Goal: Task Accomplishment & Management: Complete application form

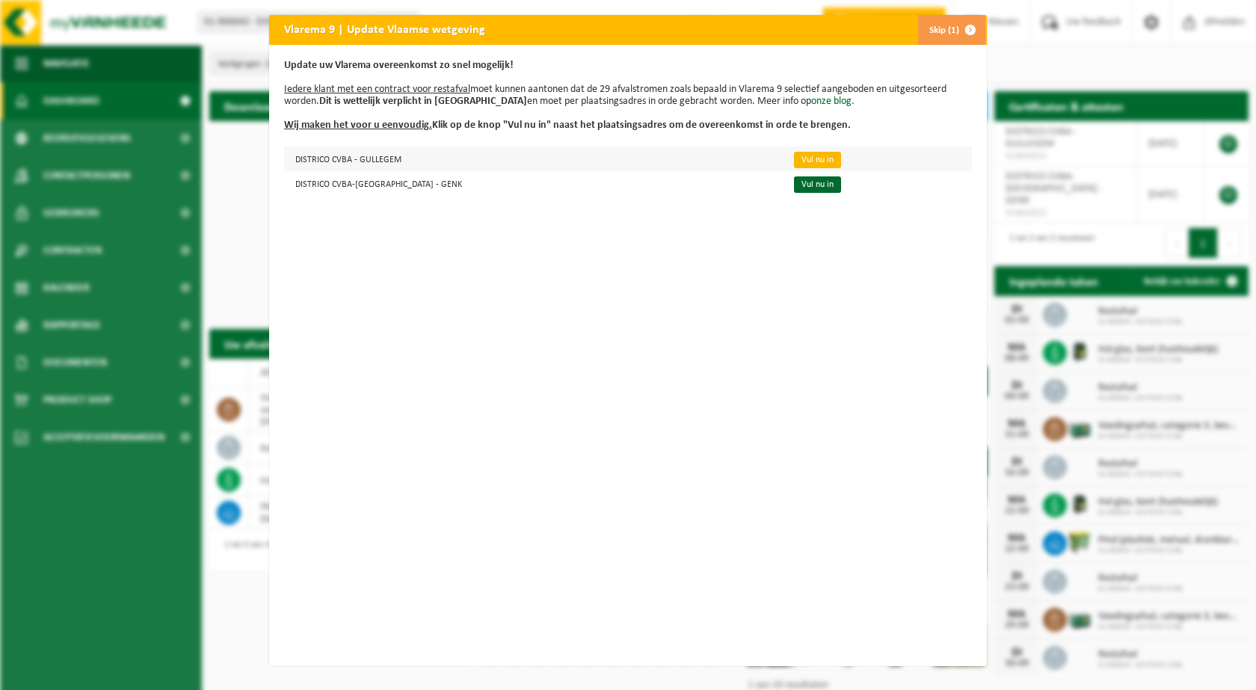
click at [794, 162] on link "Vul nu in" at bounding box center [817, 160] width 47 height 16
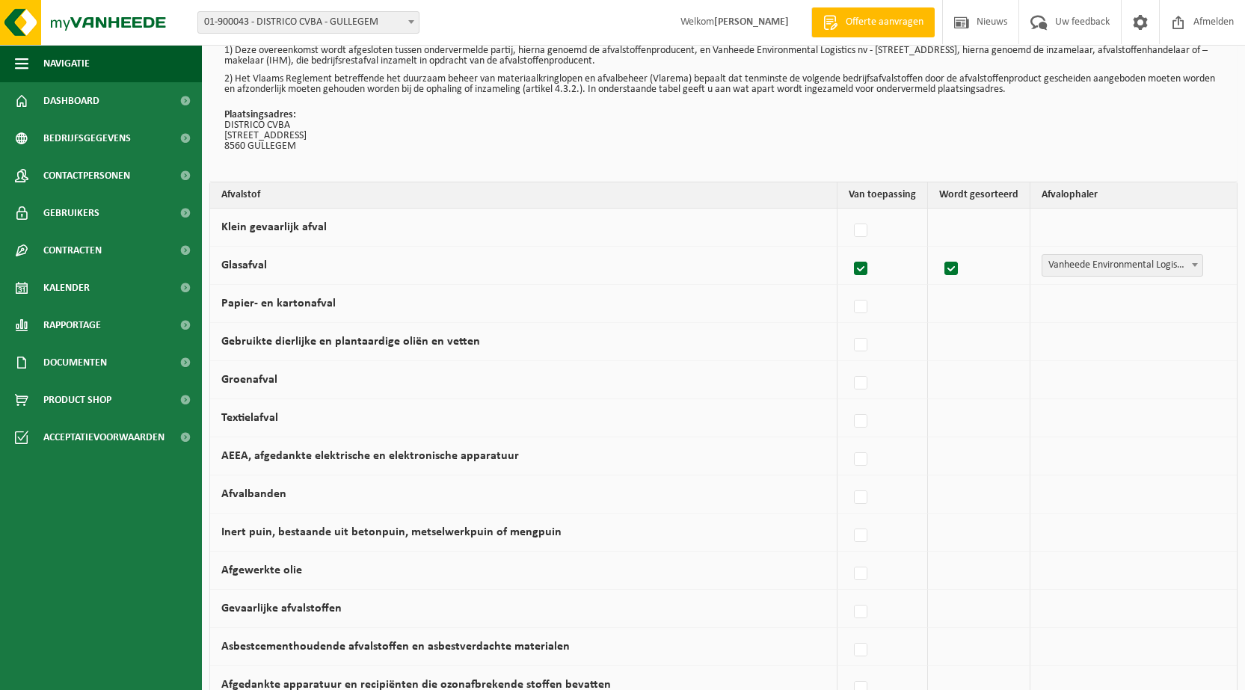
scroll to position [75, 0]
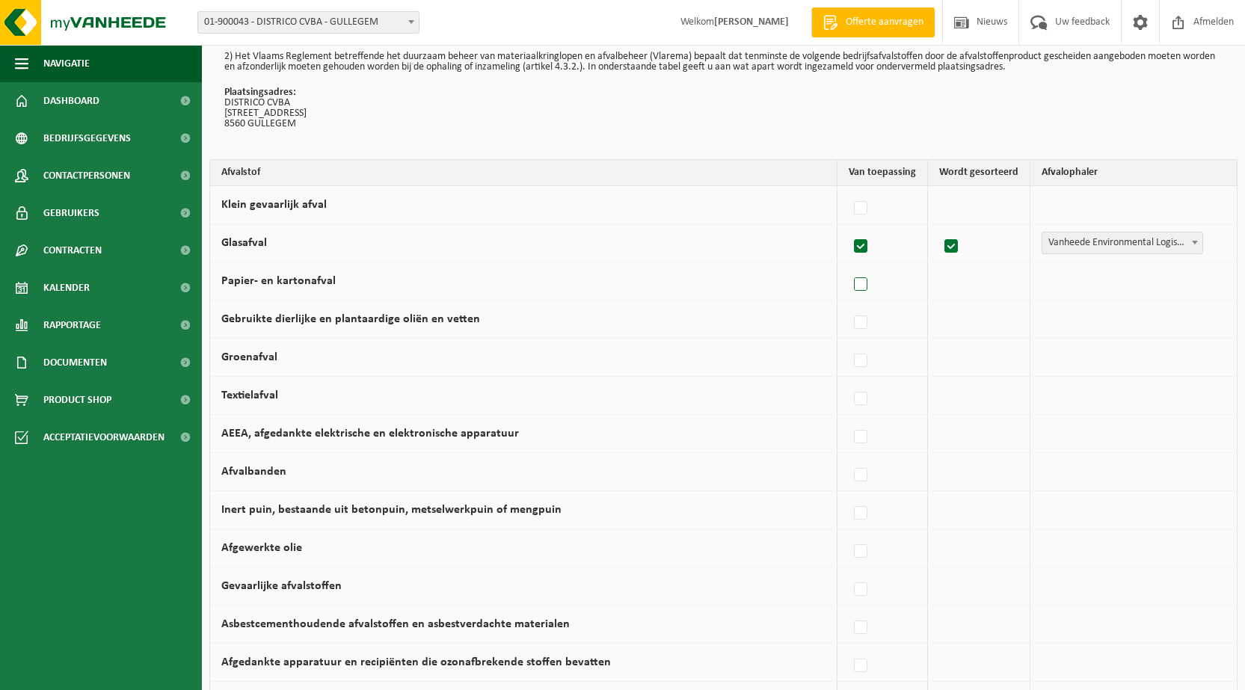
click at [866, 286] on label at bounding box center [861, 285] width 21 height 22
click at [849, 266] on input "Papier- en kartonafval" at bounding box center [848, 265] width 1 height 1
checkbox input "true"
click at [865, 363] on label at bounding box center [857, 361] width 21 height 22
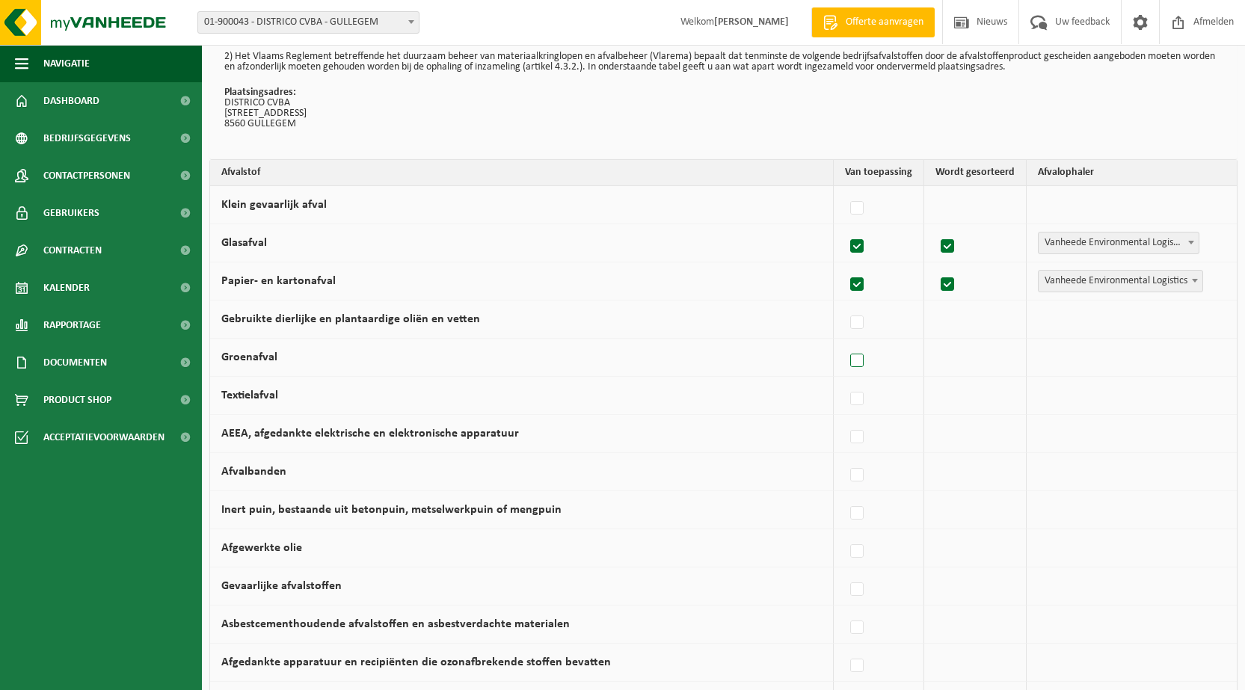
click at [845, 343] on input "Groenafval" at bounding box center [844, 342] width 1 height 1
checkbox input "true"
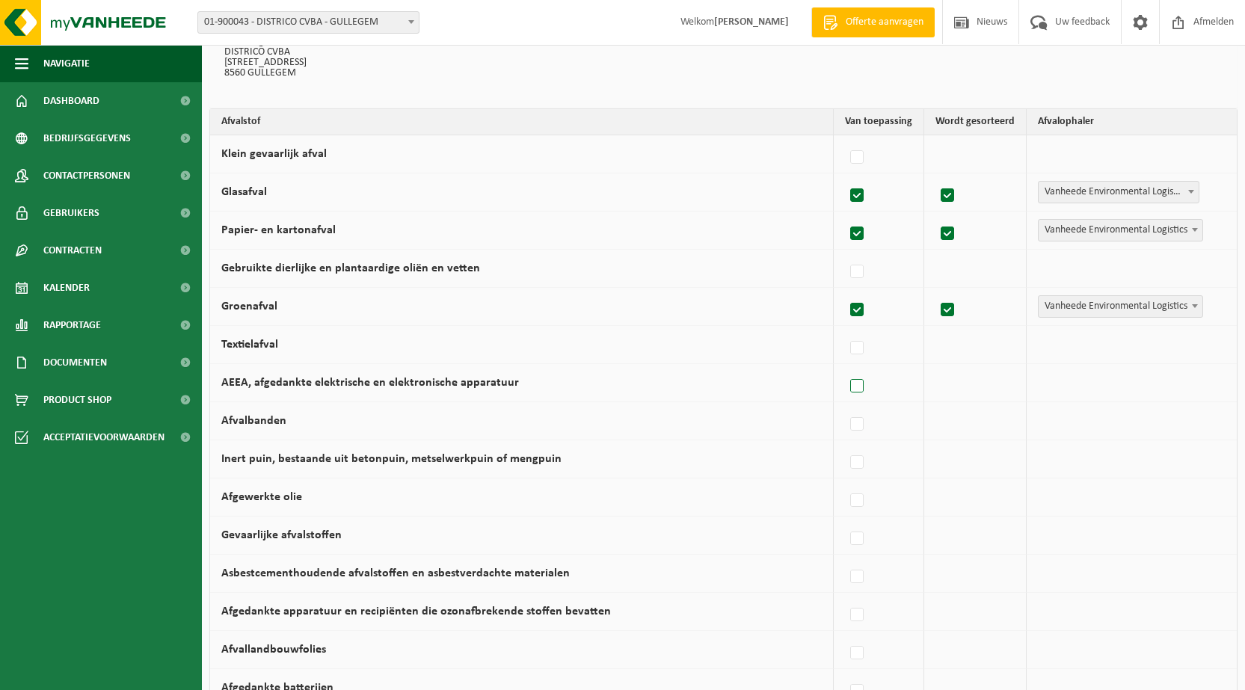
scroll to position [150, 0]
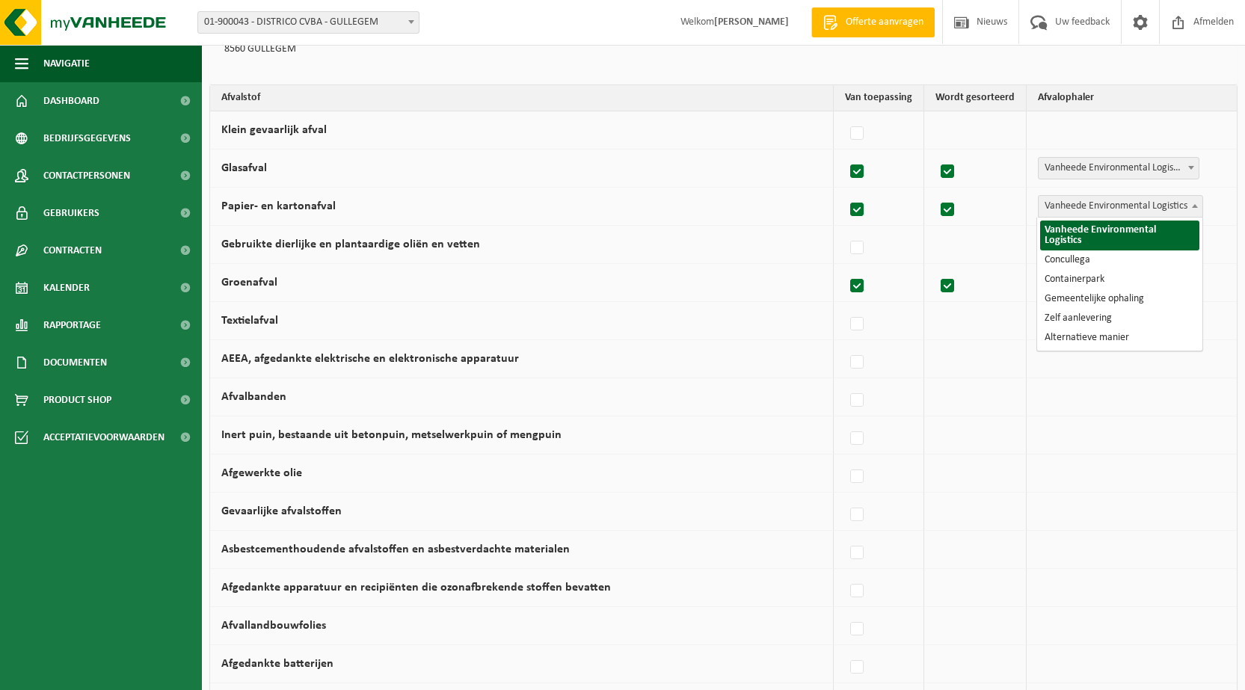
click at [1195, 206] on b at bounding box center [1195, 206] width 6 height 4
select select "Concullega"
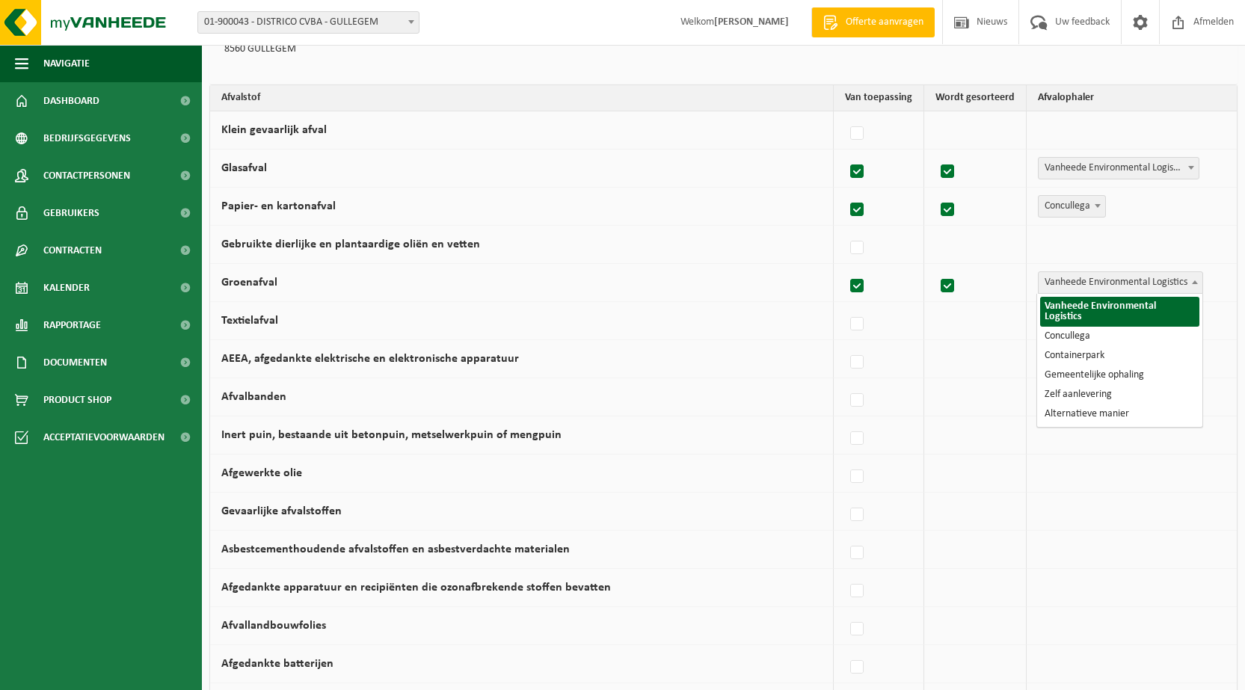
click at [1197, 281] on b at bounding box center [1195, 282] width 6 height 4
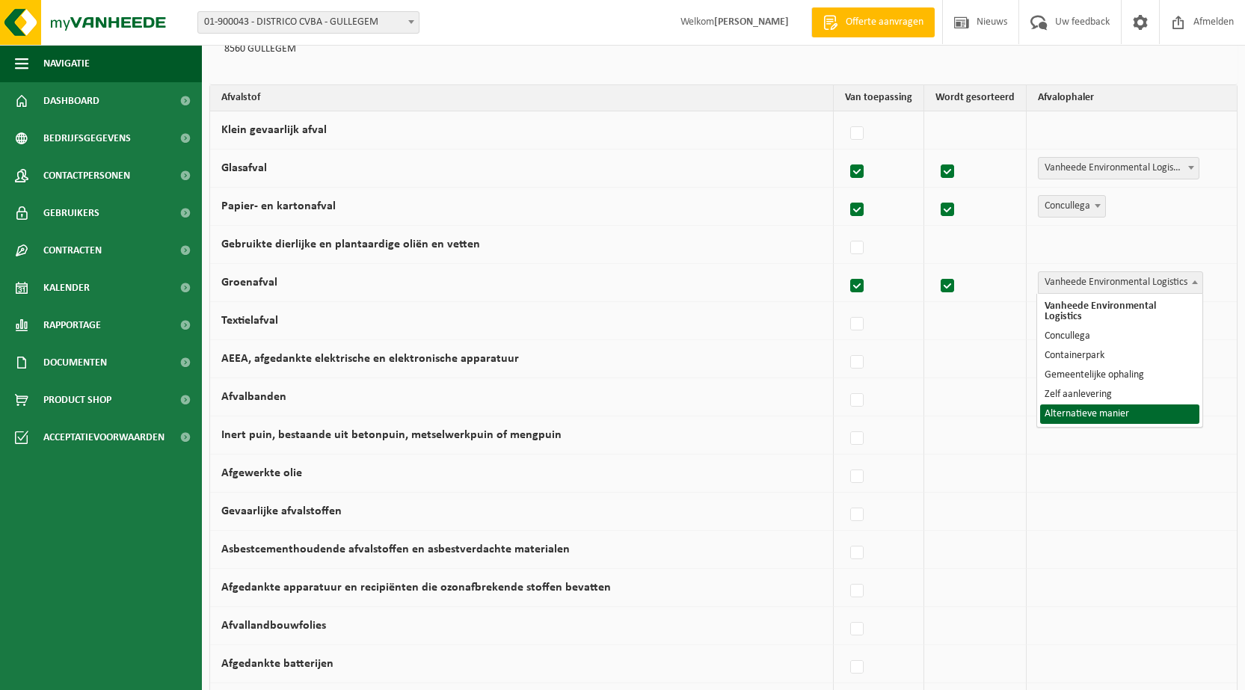
select select "Alternatieve manier"
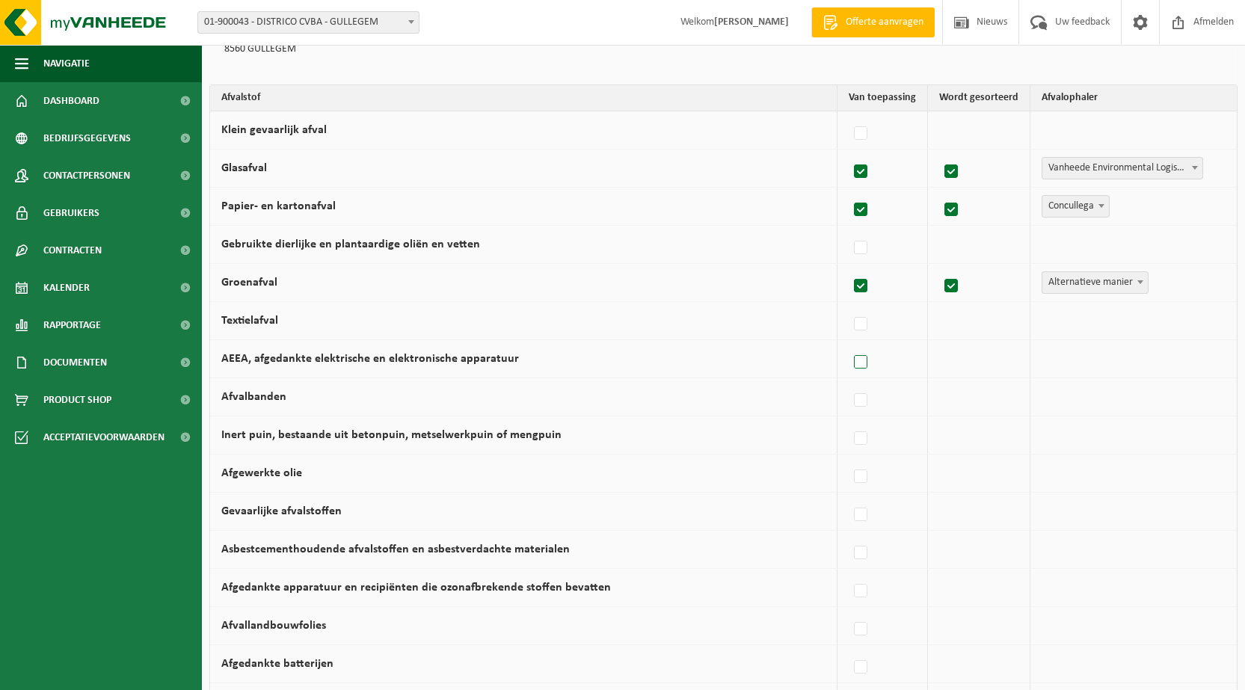
click at [856, 360] on label at bounding box center [861, 362] width 21 height 22
click at [849, 344] on input "AEEA, afgedankte elektrische en elektronische apparatuur" at bounding box center [848, 343] width 1 height 1
checkbox input "true"
click at [1161, 360] on span "Vanheede Environmental Logistics" at bounding box center [1121, 359] width 164 height 21
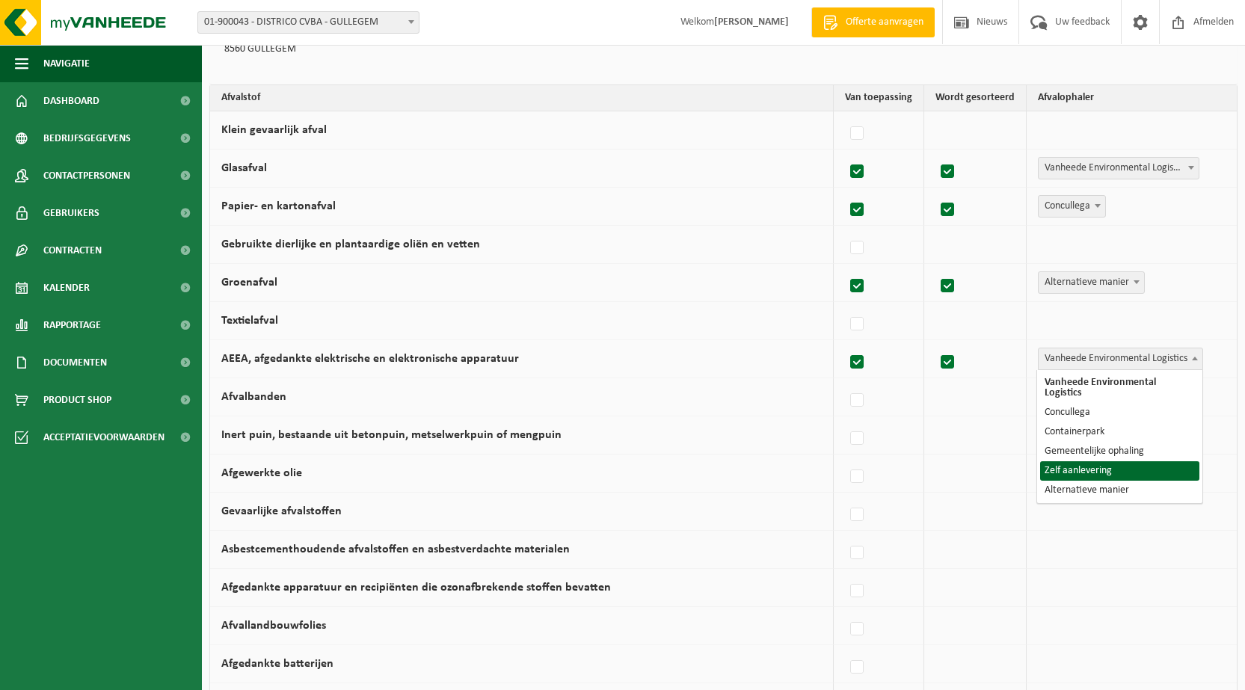
select select "Zelf aanlevering"
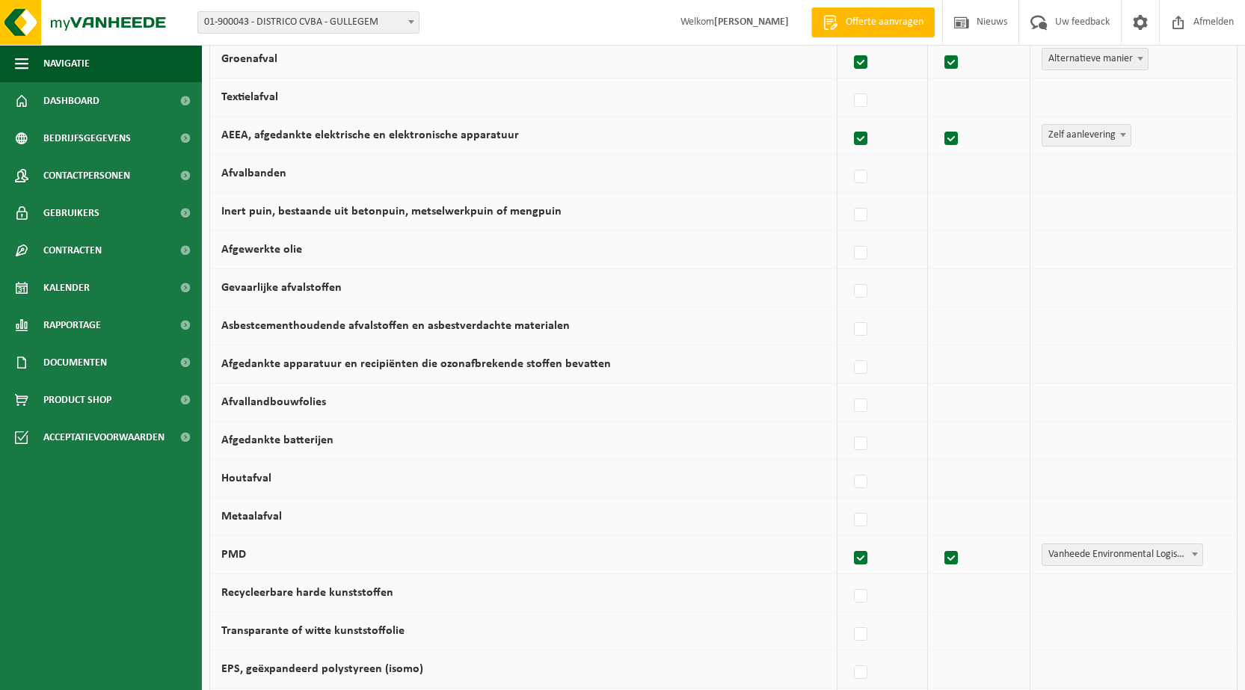
scroll to position [374, 0]
click at [857, 443] on label at bounding box center [861, 443] width 21 height 22
click at [849, 425] on input "Afgedankte batterijen" at bounding box center [848, 424] width 1 height 1
checkbox input "true"
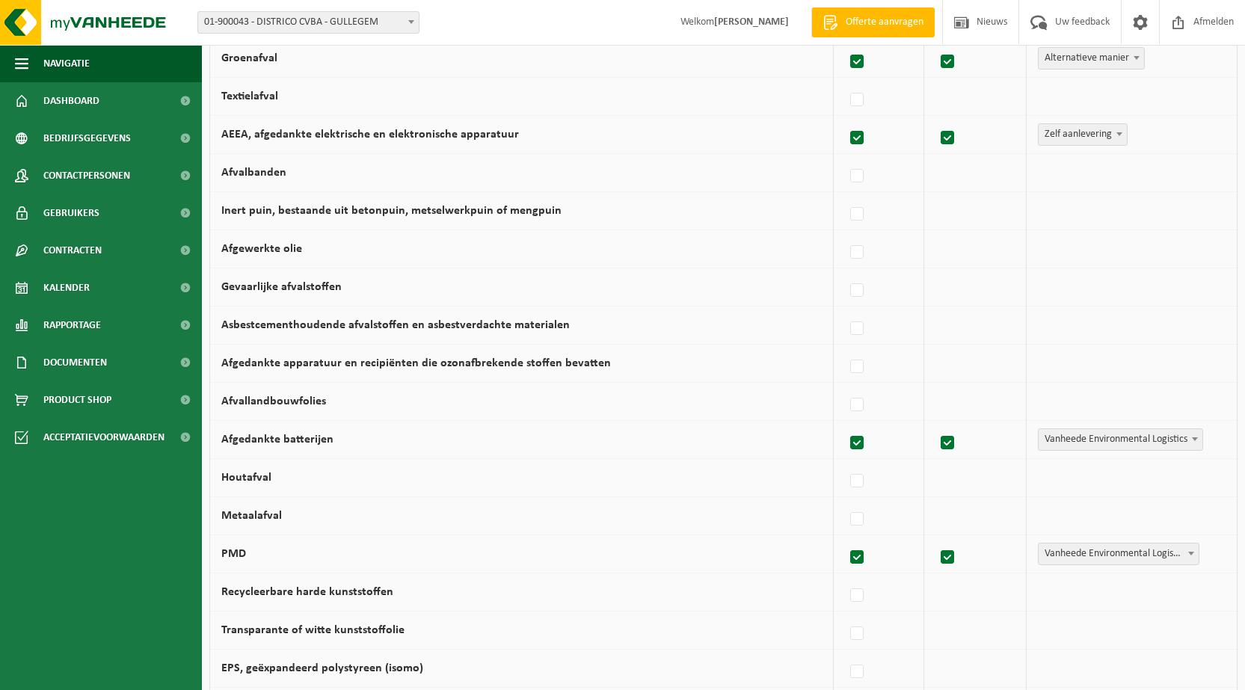
click at [1177, 431] on span "Vanheede Environmental Logistics" at bounding box center [1121, 439] width 164 height 21
select select "Zelf aanlevering"
click at [861, 477] on label at bounding box center [861, 481] width 21 height 22
click at [849, 463] on input "Houtafval" at bounding box center [848, 462] width 1 height 1
checkbox input "true"
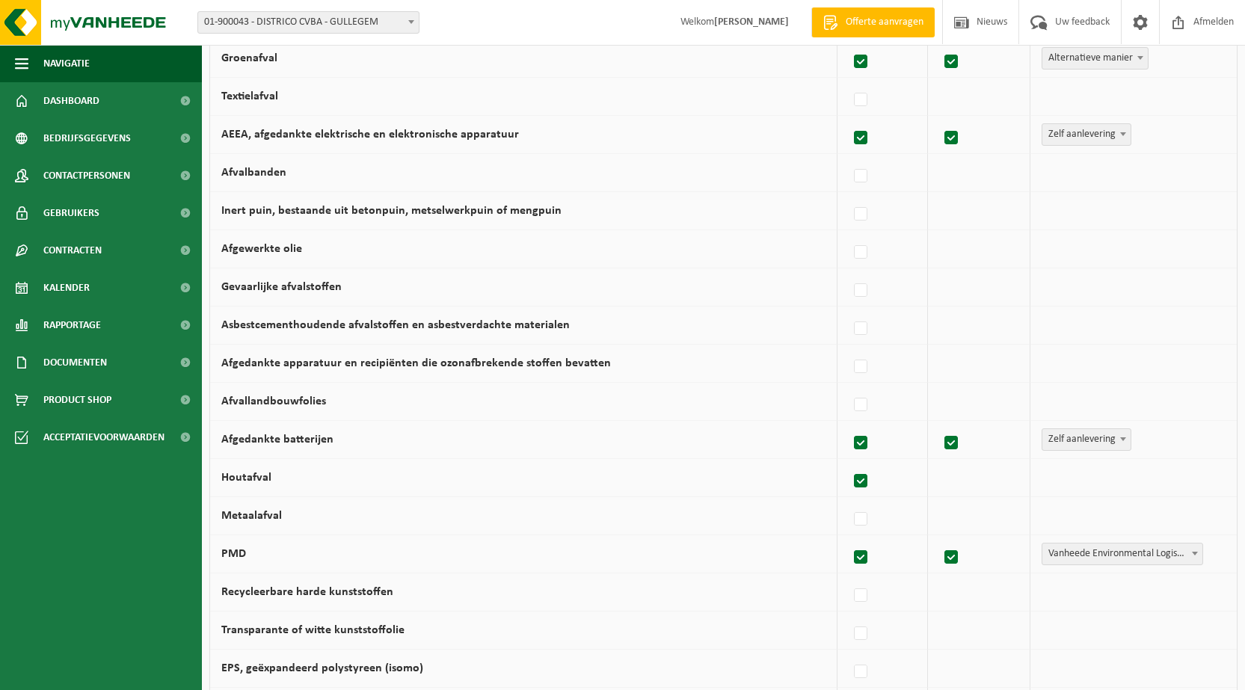
checkbox input "true"
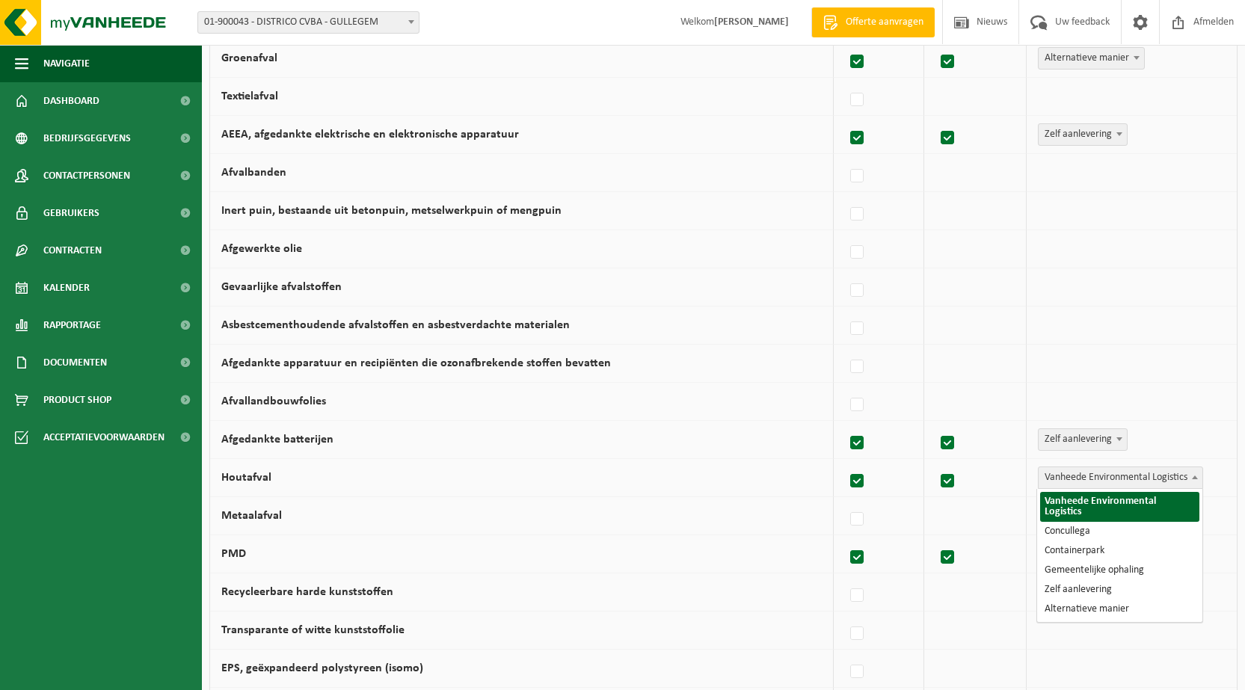
click at [1200, 476] on span at bounding box center [1195, 476] width 15 height 19
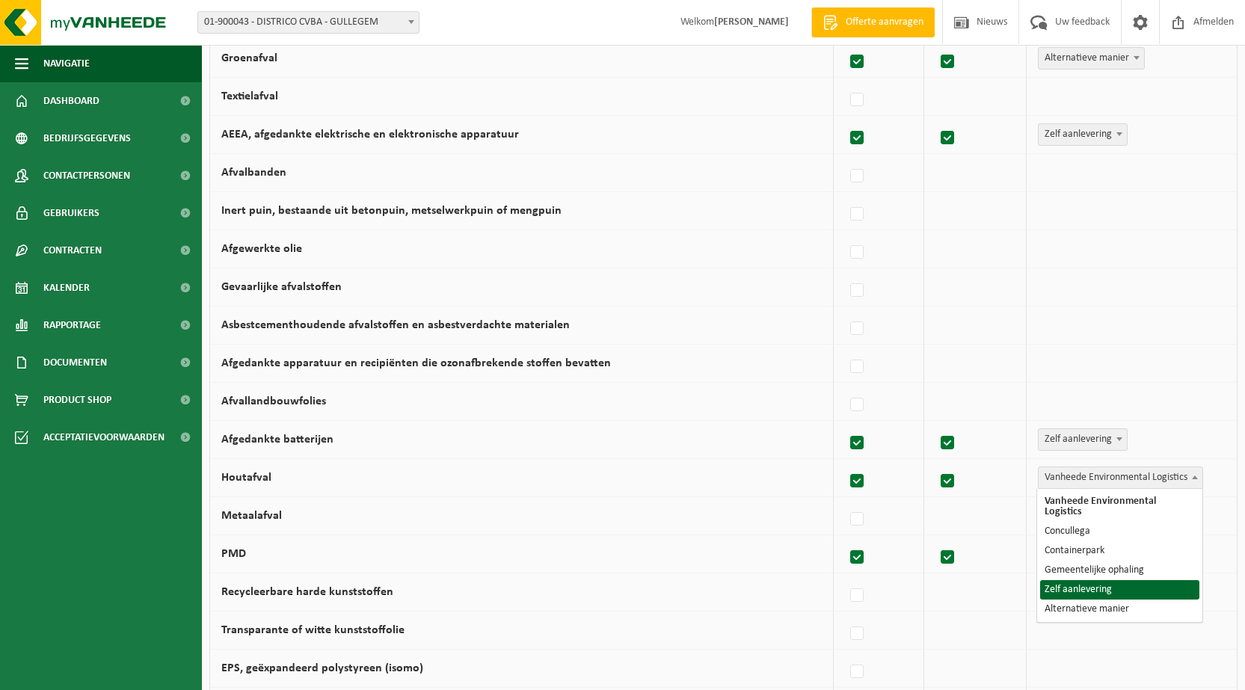
select select "Zelf aanlevering"
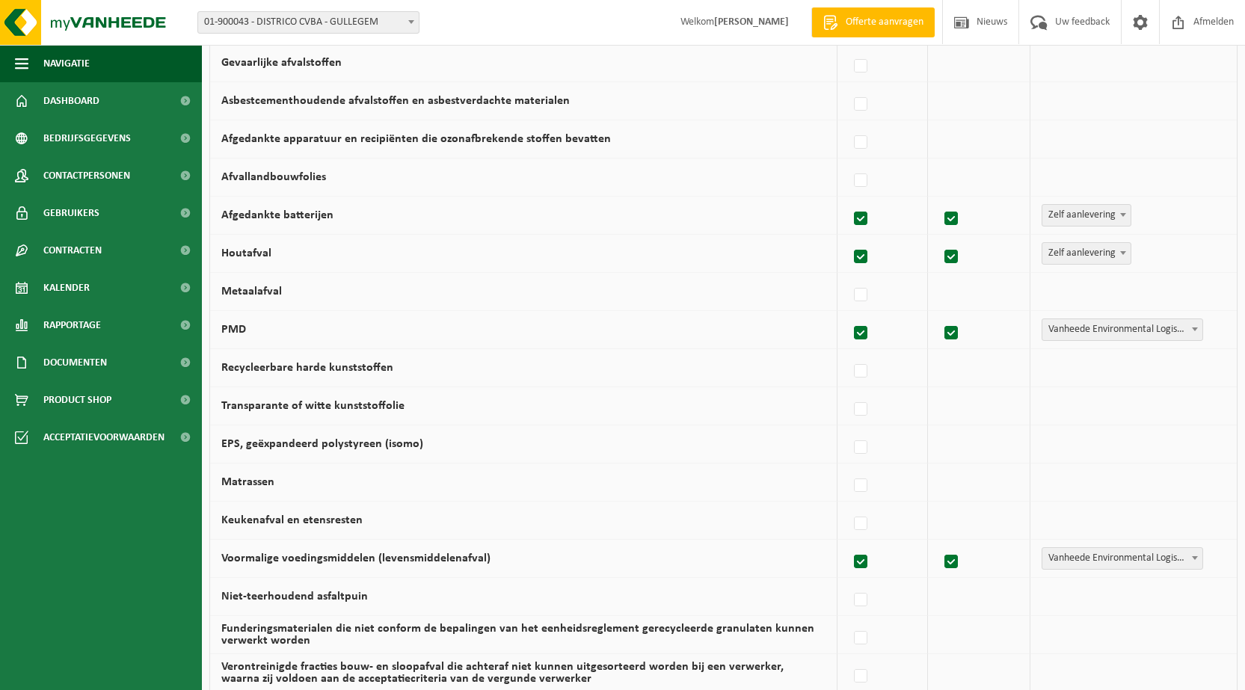
scroll to position [673, 0]
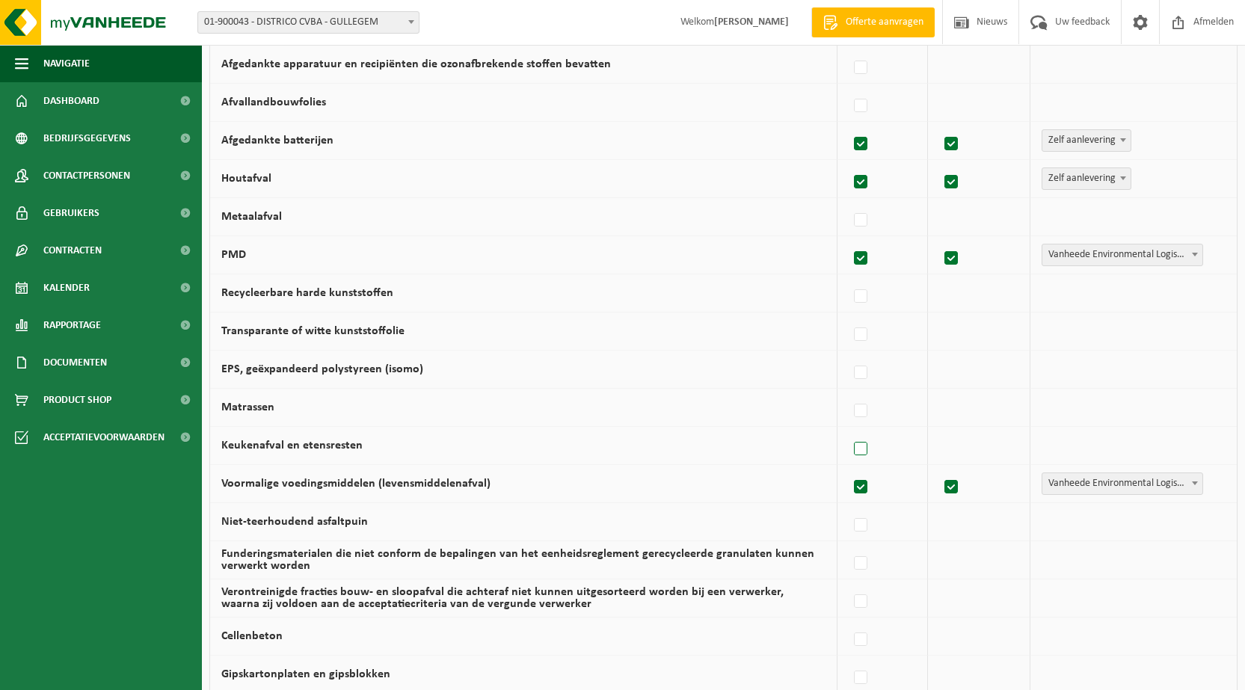
click at [866, 449] on label at bounding box center [861, 449] width 21 height 22
click at [849, 431] on input "Keukenafval en etensresten" at bounding box center [848, 430] width 1 height 1
checkbox input "true"
click at [855, 334] on label at bounding box center [857, 335] width 21 height 22
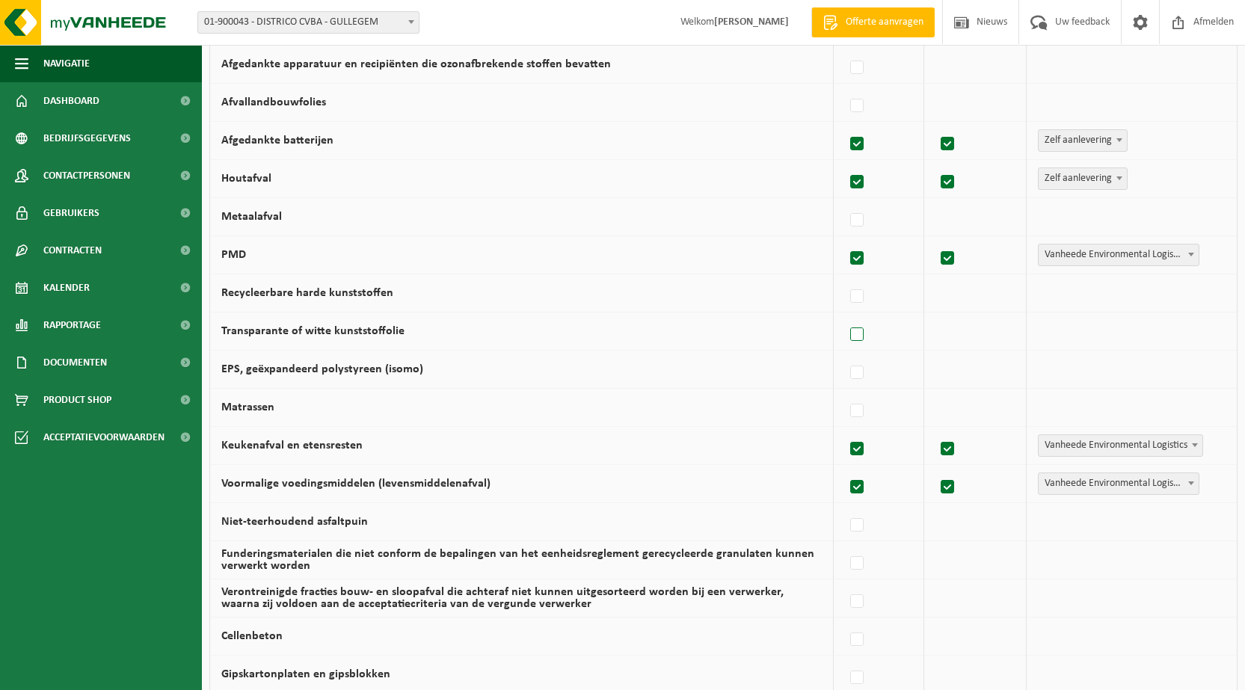
click at [845, 316] on input "Transparante of witte kunststoffolie" at bounding box center [844, 316] width 1 height 1
checkbox input "true"
click at [1196, 328] on span at bounding box center [1195, 330] width 15 height 19
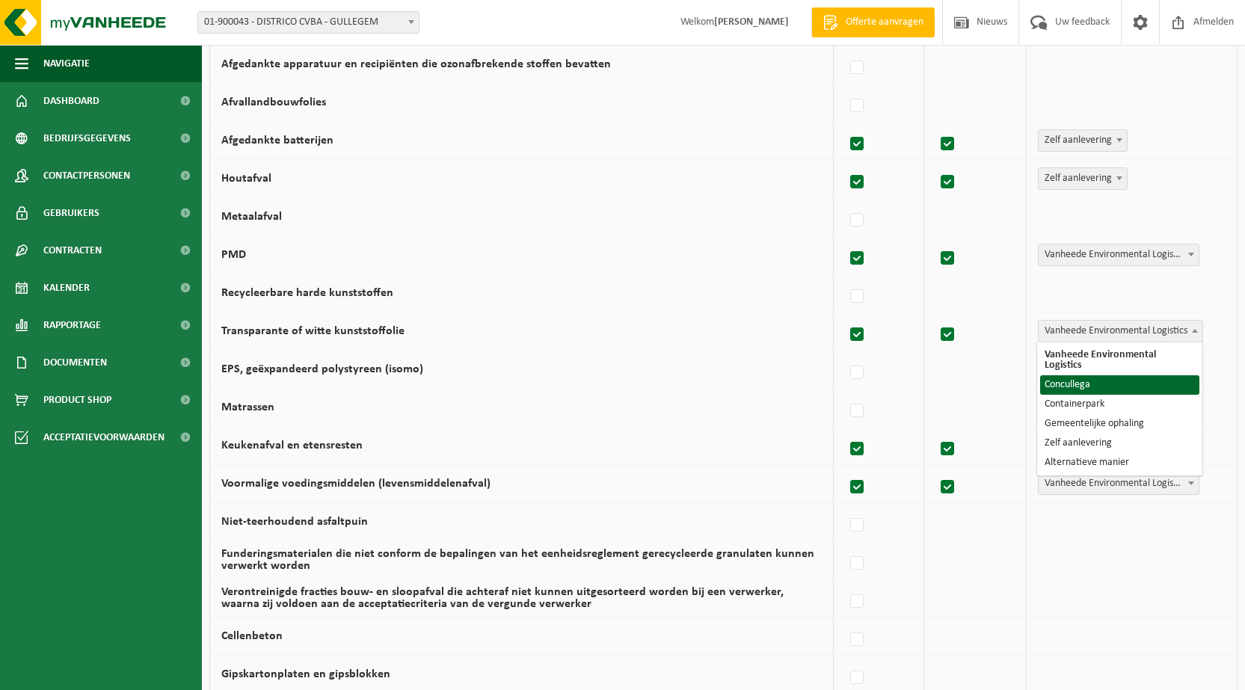
select select "Concullega"
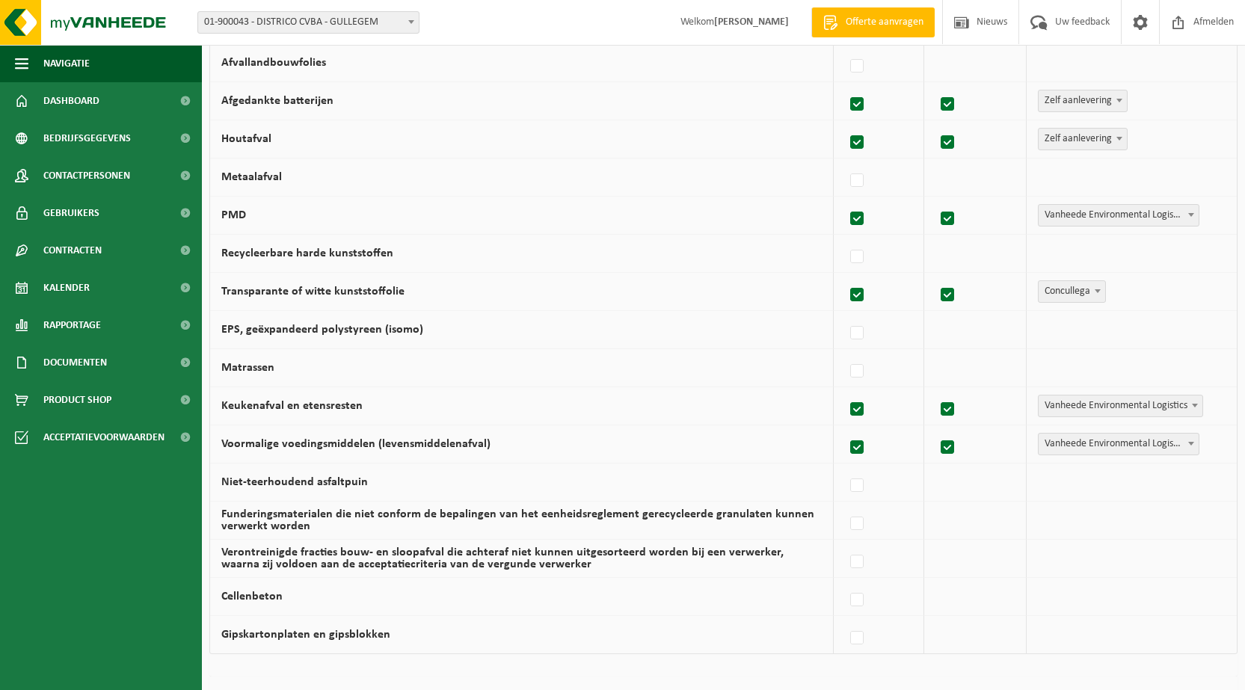
scroll to position [861, 0]
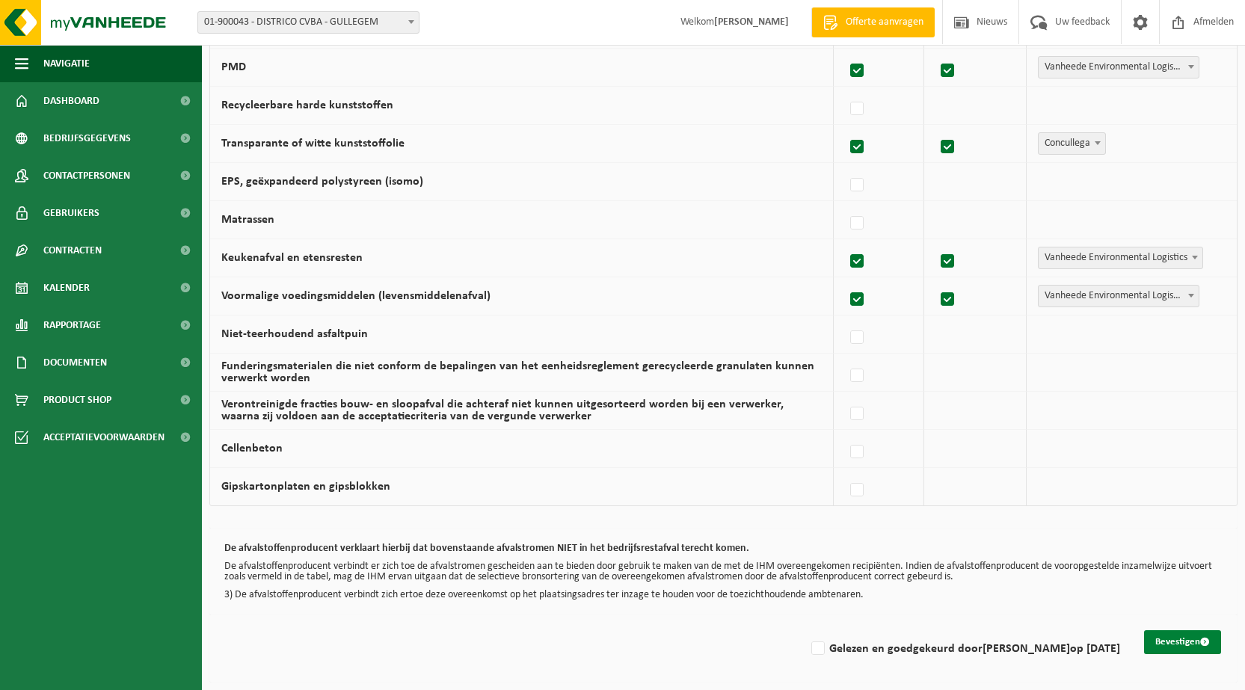
click at [1184, 639] on button "Bevestigen" at bounding box center [1182, 642] width 77 height 24
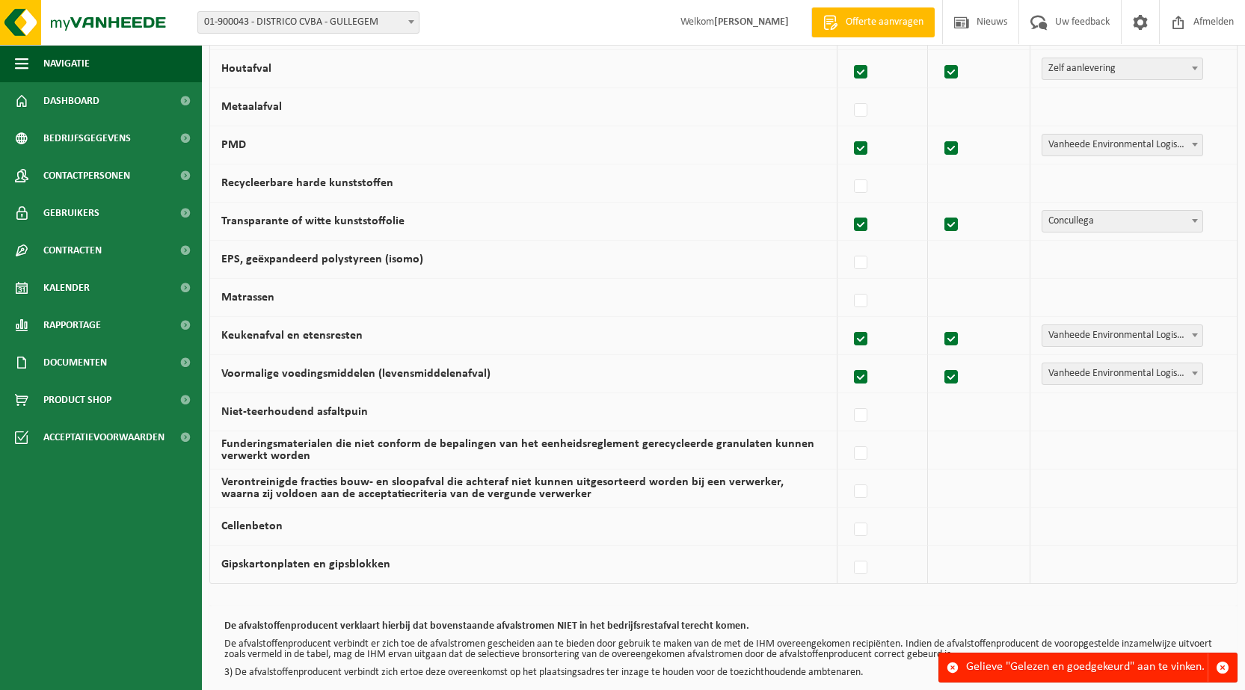
scroll to position [861, 0]
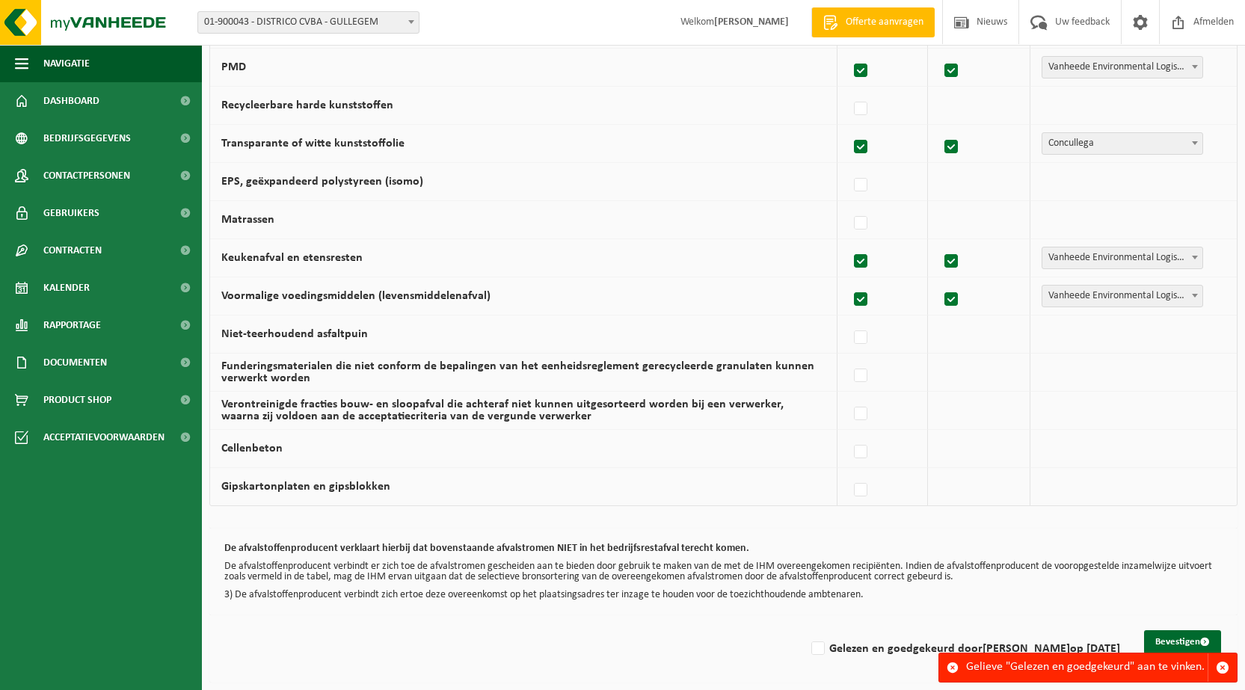
drag, startPoint x: 820, startPoint y: 601, endPoint x: 868, endPoint y: 619, distance: 51.4
click at [821, 600] on p "3) De afvalstoffenproducent verbindt zich ertoe deze overeenkomst op het plaats…" at bounding box center [723, 595] width 998 height 10
click at [823, 645] on label "Gelezen en goedgekeurd door [PERSON_NAME] op [DATE]" at bounding box center [964, 649] width 312 height 22
click at [806, 630] on input "Gelezen en goedgekeurd door PETRA DUTRY op 02/09/25" at bounding box center [805, 630] width 1 height 1
checkbox input "true"
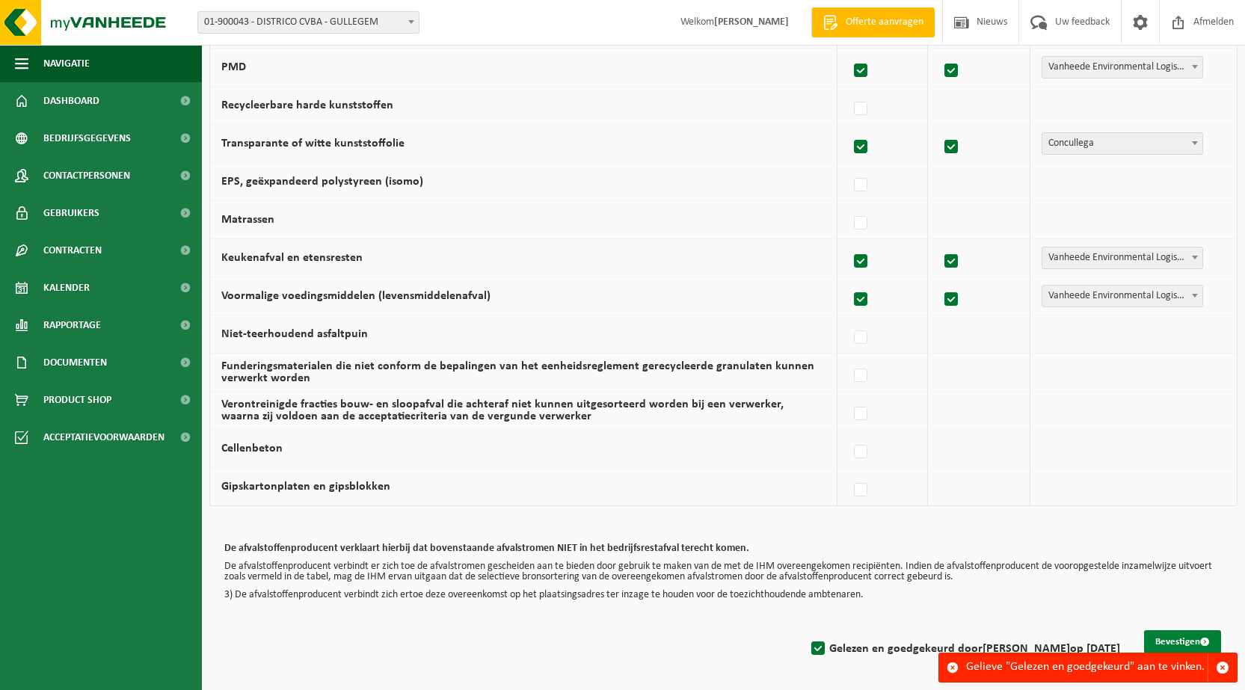
click at [1163, 636] on button "Bevestigen" at bounding box center [1182, 642] width 77 height 24
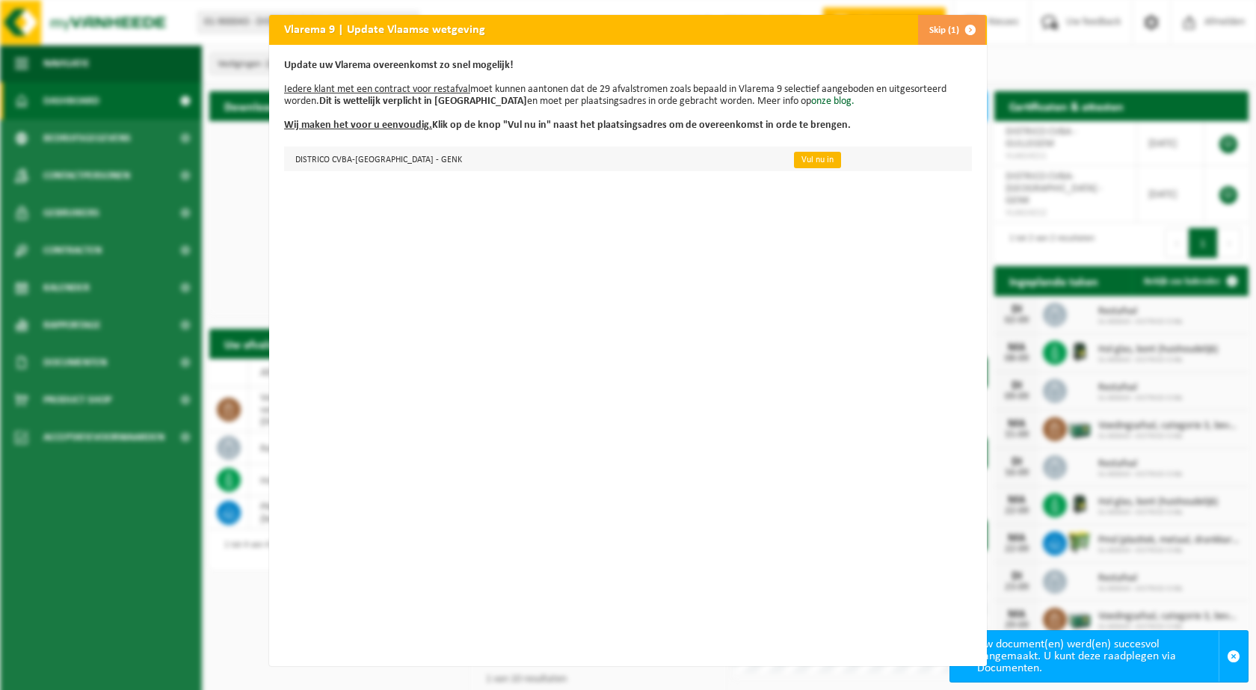
click at [794, 165] on link "Vul nu in" at bounding box center [817, 160] width 47 height 16
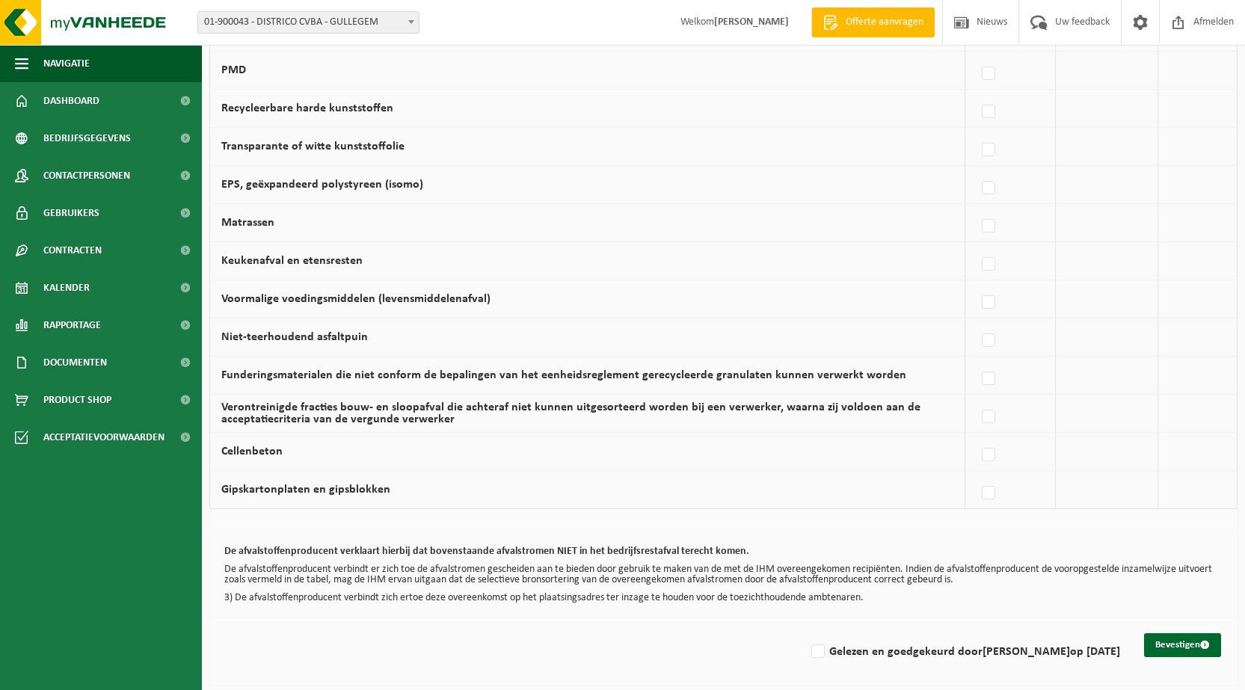
scroll to position [861, 0]
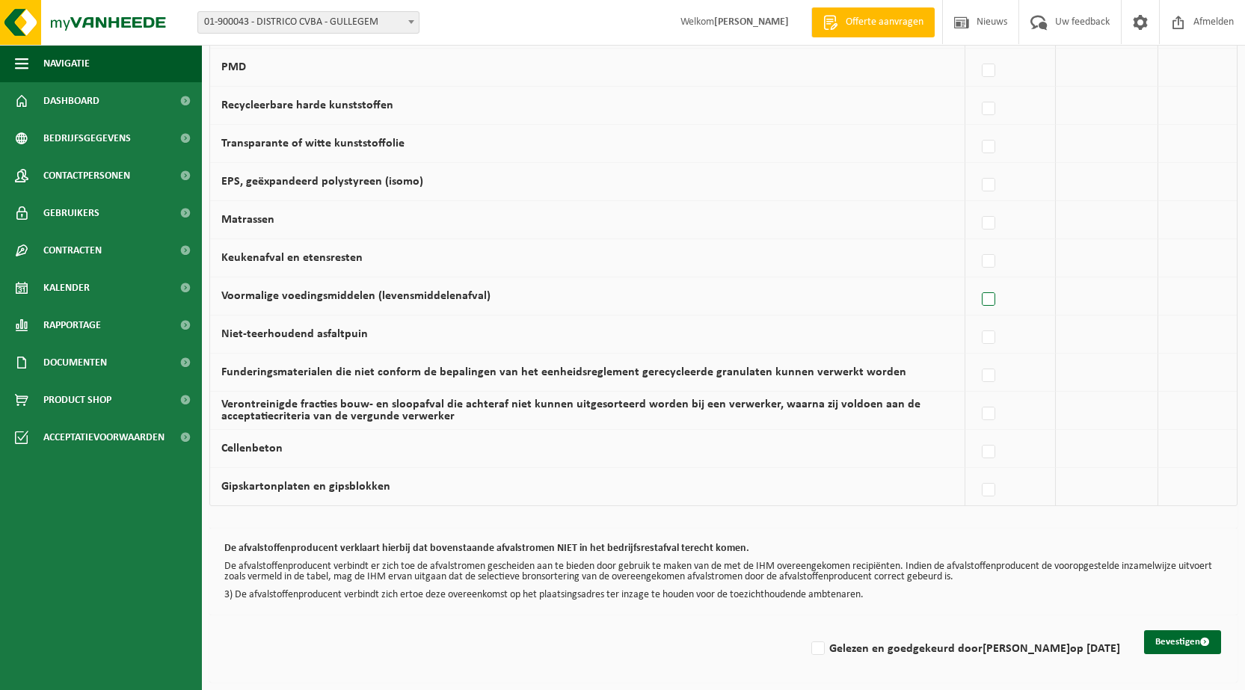
click at [990, 300] on label at bounding box center [989, 300] width 21 height 22
click at [977, 281] on input "Voormalige voedingsmiddelen (levensmiddelenafval)" at bounding box center [976, 280] width 1 height 1
checkbox input "true"
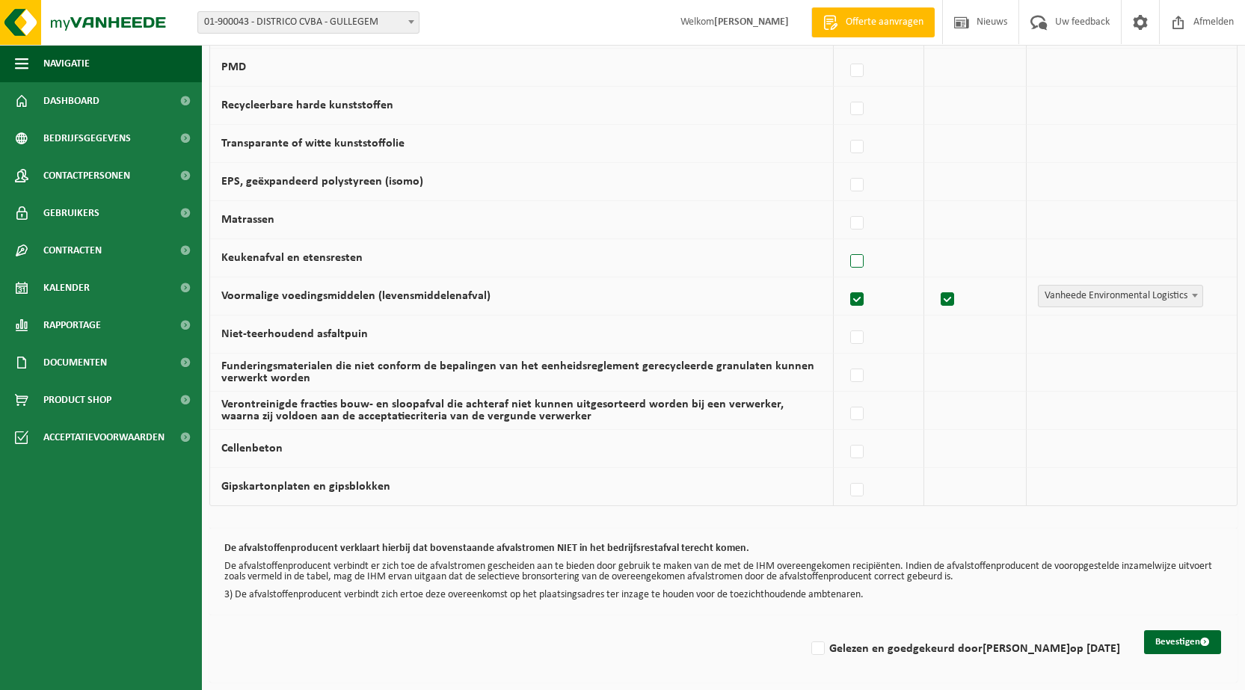
click at [859, 259] on label at bounding box center [857, 262] width 21 height 22
click at [845, 243] on input "Keukenafval en etensresten" at bounding box center [844, 242] width 1 height 1
checkbox input "true"
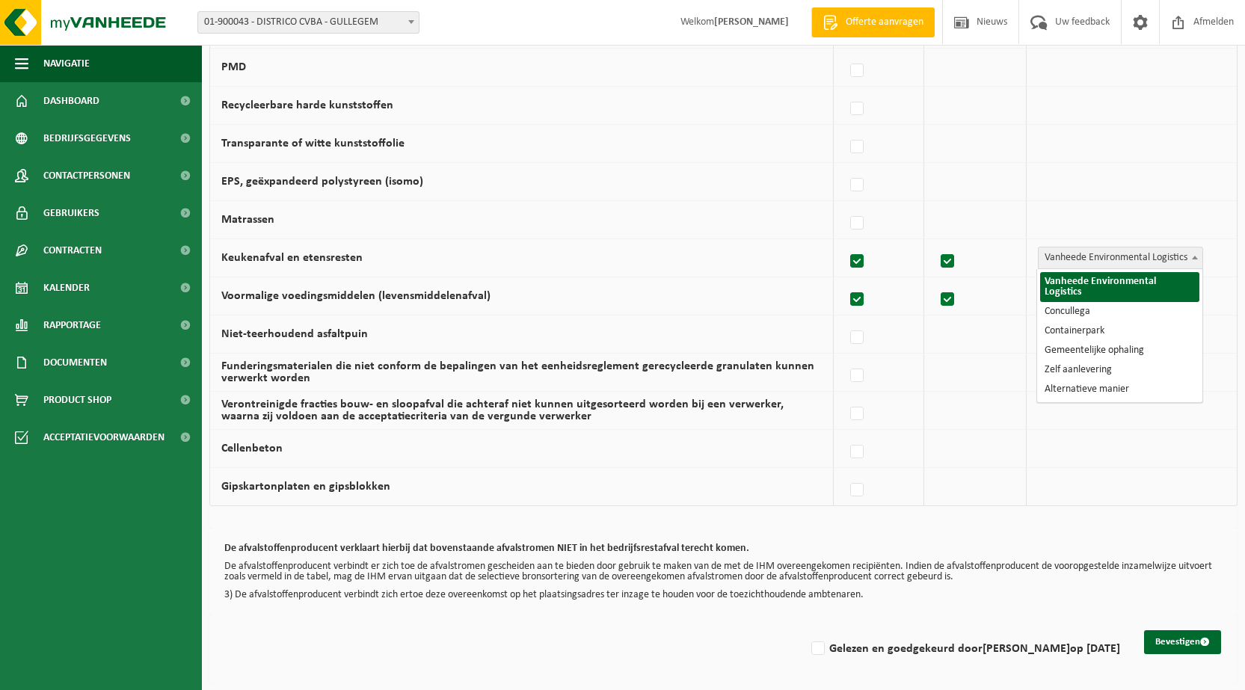
click at [1195, 258] on b at bounding box center [1195, 258] width 6 height 4
select select "Concullega"
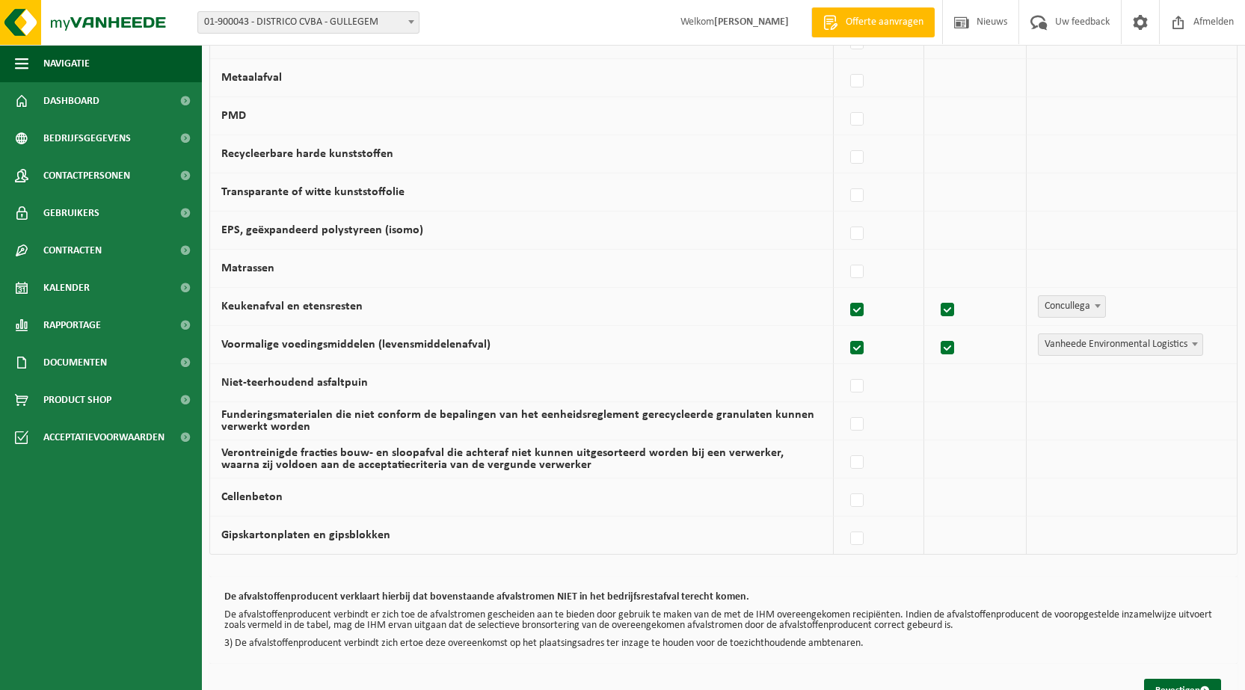
scroll to position [786, 0]
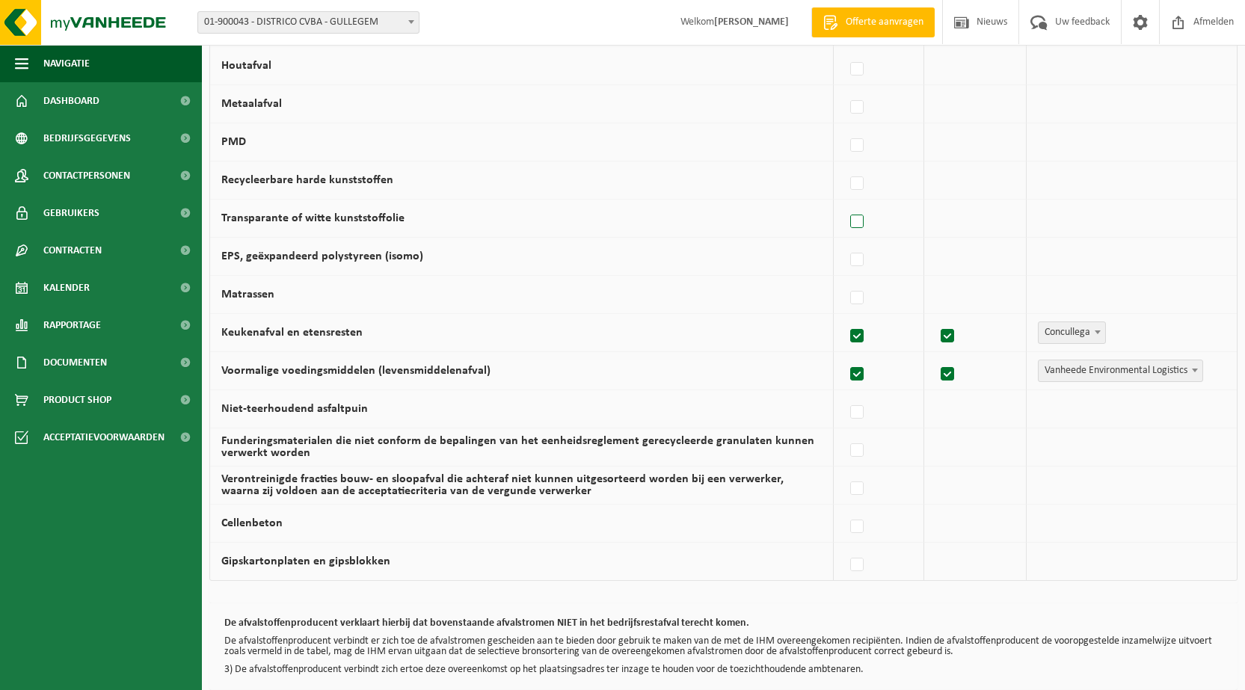
click at [856, 216] on label at bounding box center [857, 222] width 21 height 22
click at [845, 203] on input "Transparante of witte kunststoffolie" at bounding box center [844, 203] width 1 height 1
checkbox input "true"
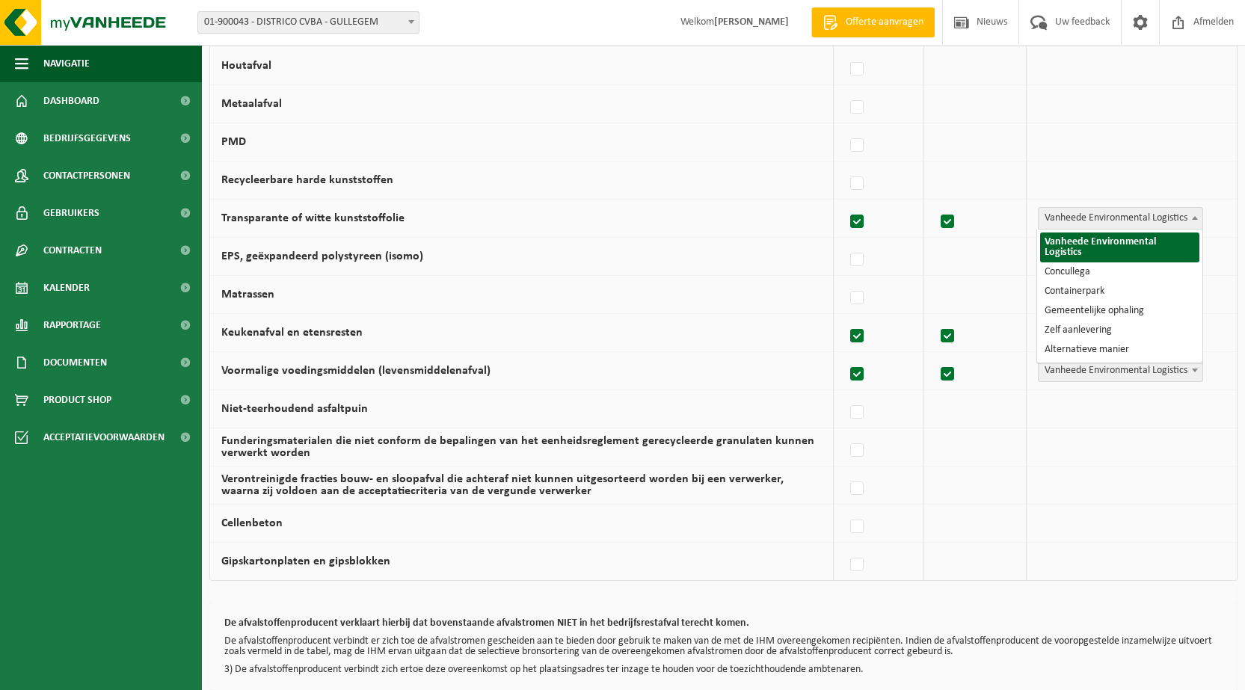
click at [1194, 215] on span at bounding box center [1195, 217] width 15 height 19
select select "Concullega"
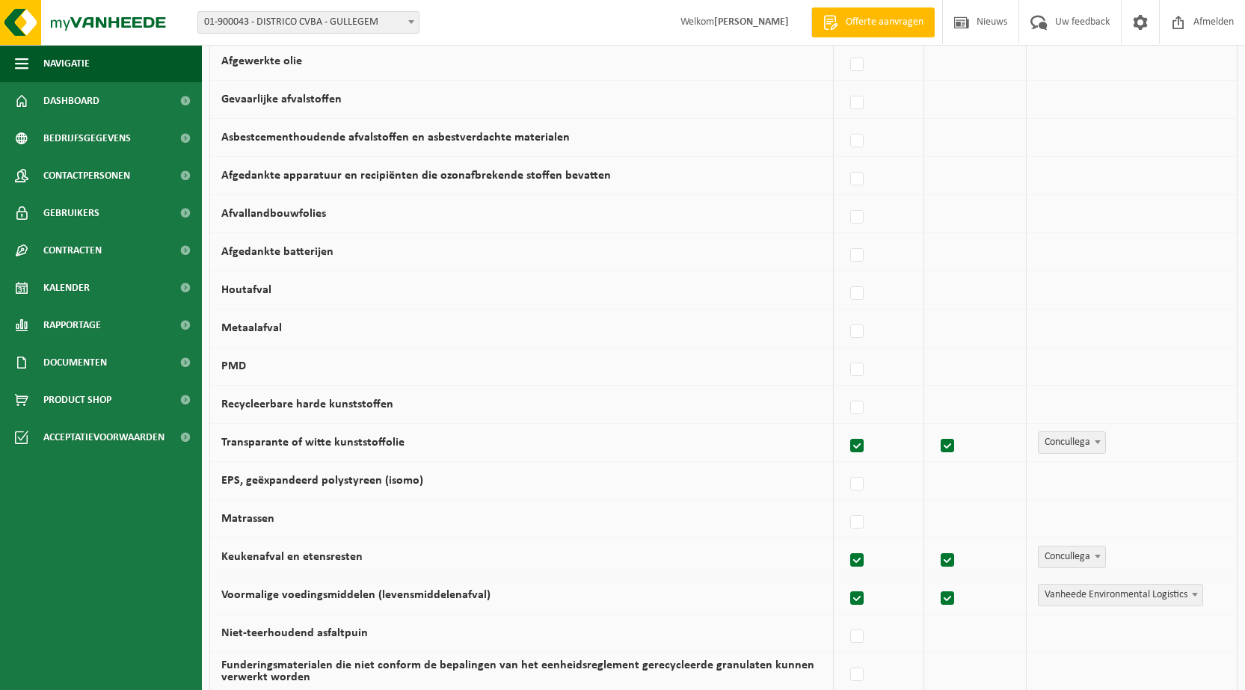
scroll to position [487, 0]
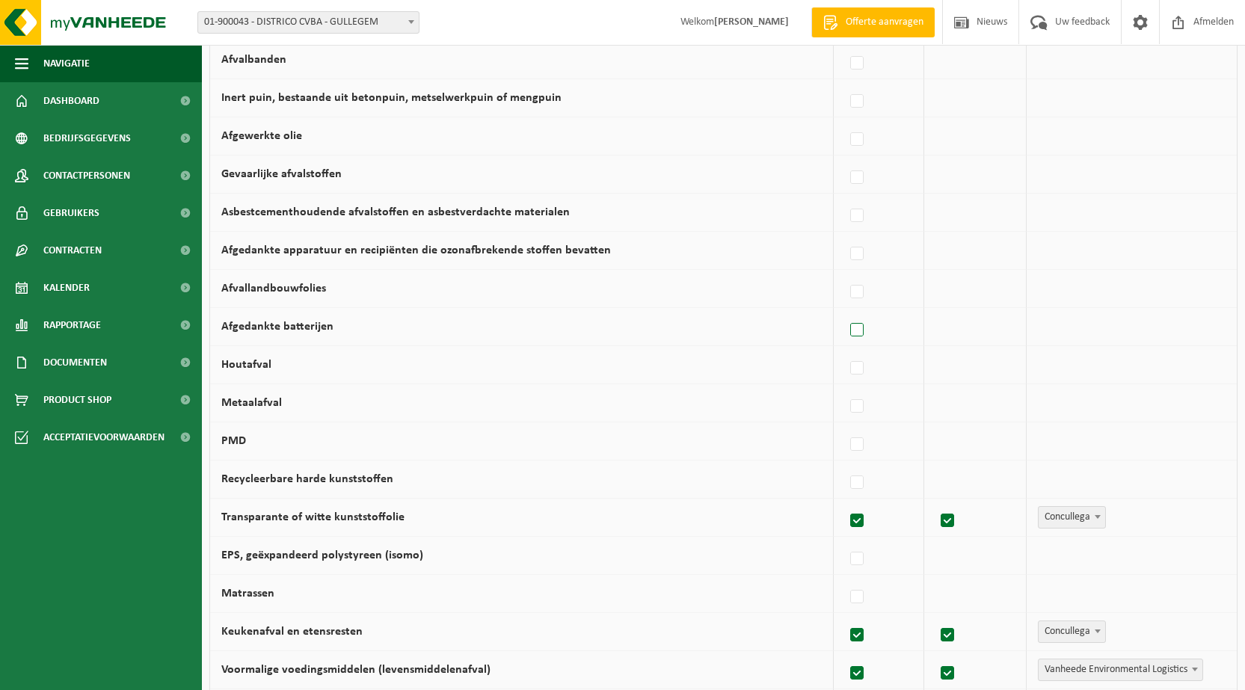
click at [863, 327] on label at bounding box center [857, 330] width 21 height 22
click at [845, 312] on input "Afgedankte batterijen" at bounding box center [844, 311] width 1 height 1
checkbox input "true"
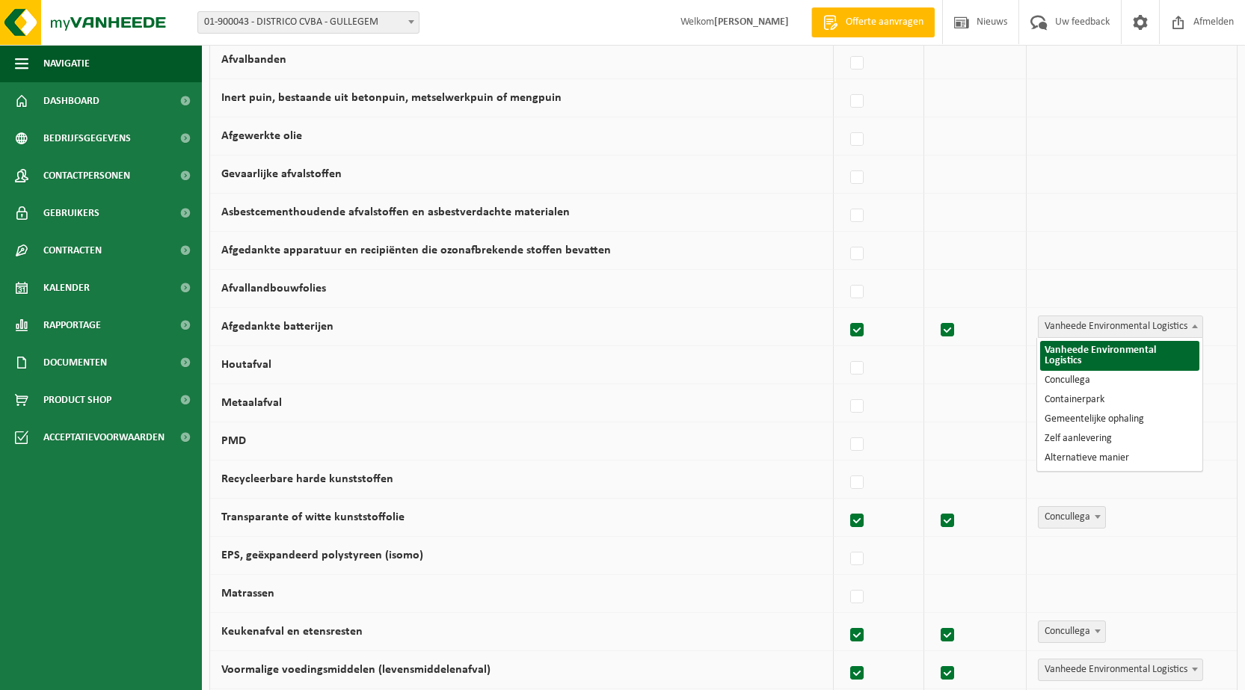
click at [1176, 329] on span "Vanheede Environmental Logistics" at bounding box center [1121, 326] width 164 height 21
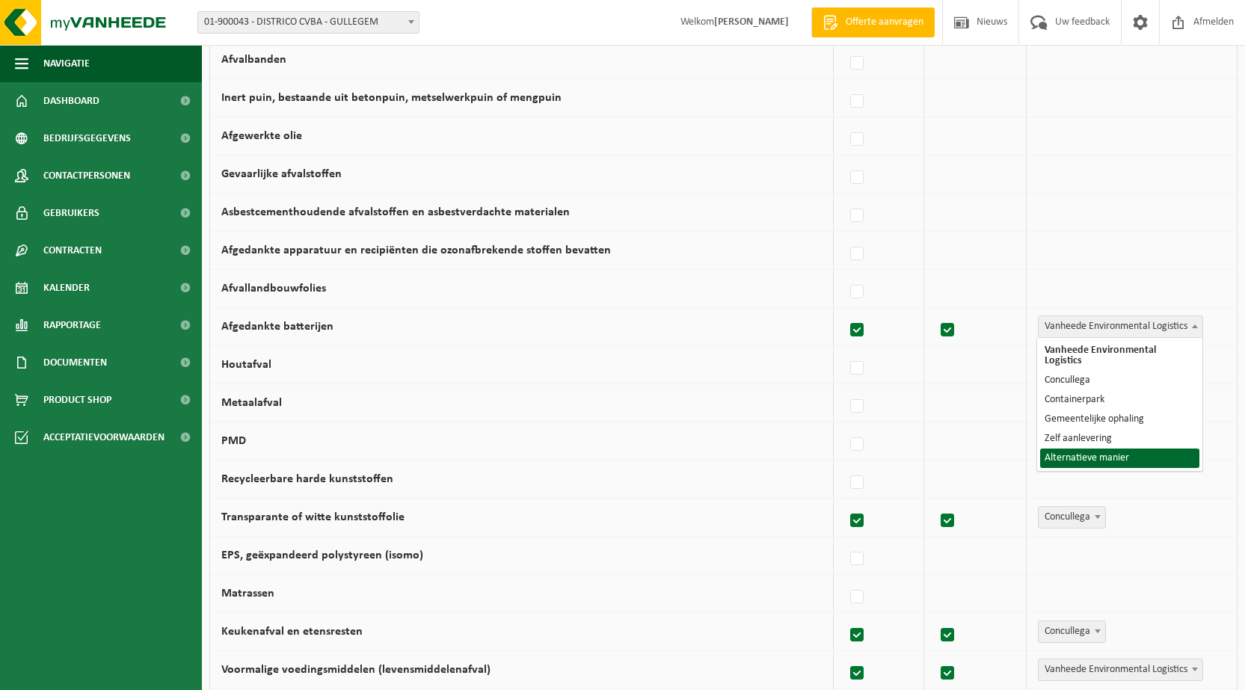
select select "Alternatieve manier"
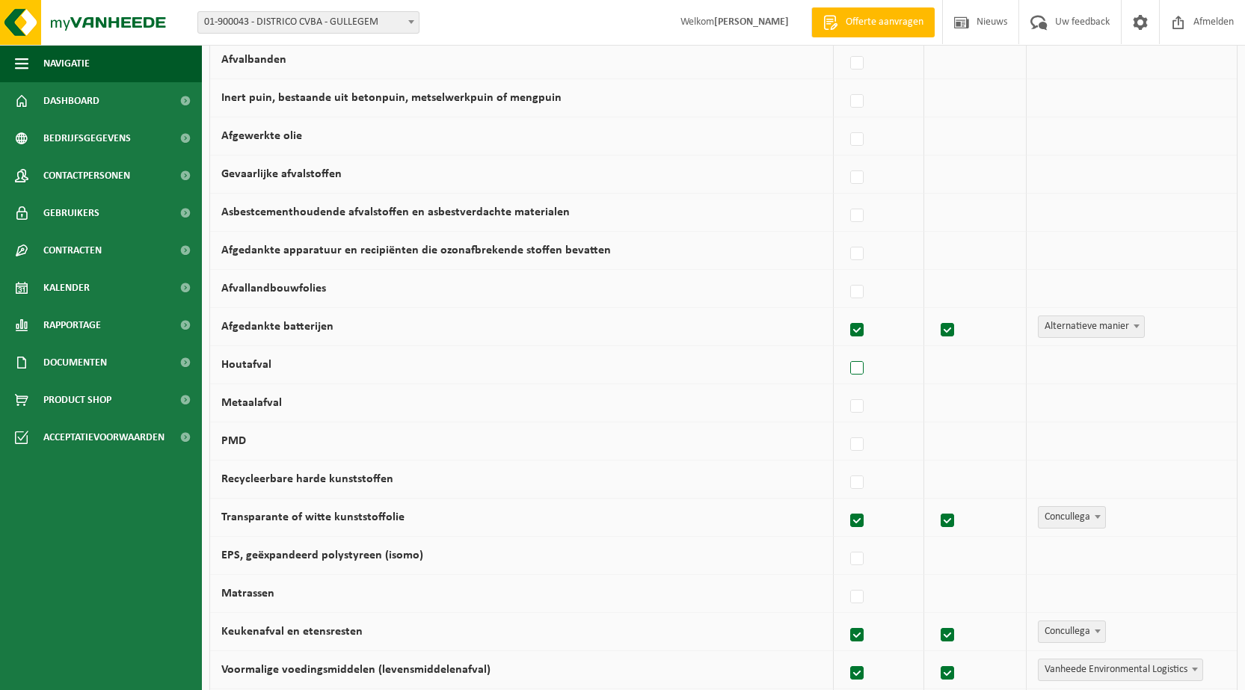
click at [862, 366] on label at bounding box center [857, 368] width 21 height 22
click at [845, 350] on input "Houtafval" at bounding box center [844, 349] width 1 height 1
checkbox input "true"
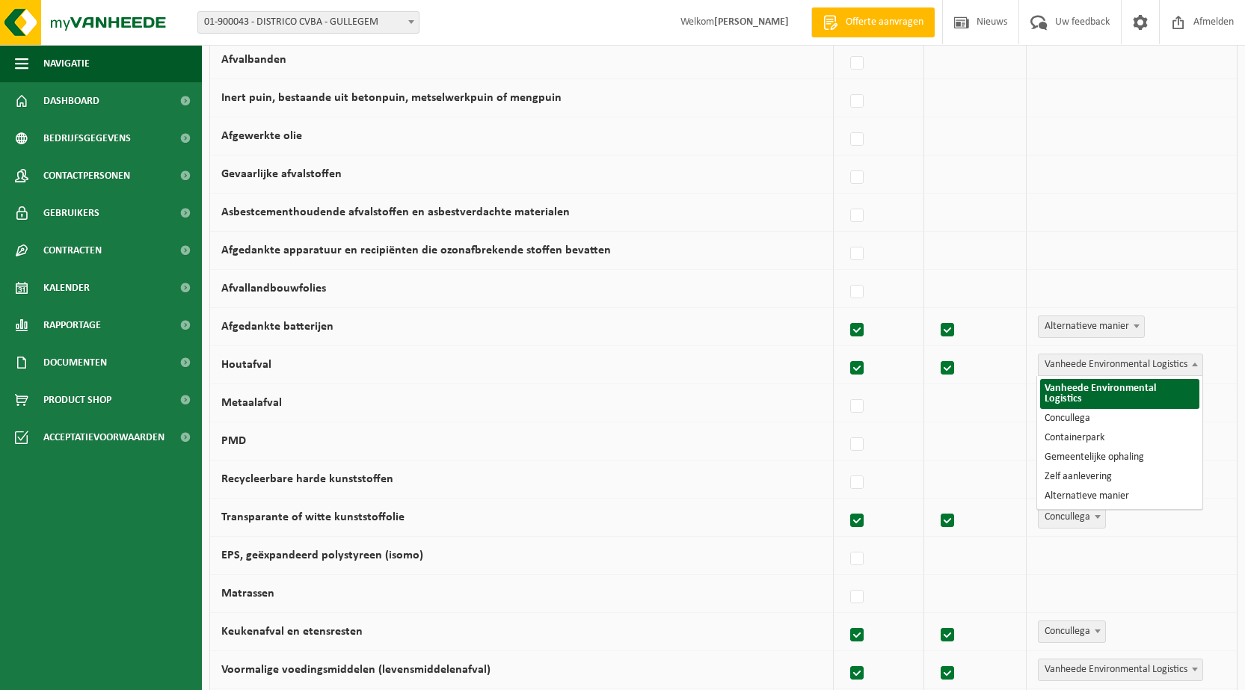
click at [1196, 366] on span at bounding box center [1195, 363] width 15 height 19
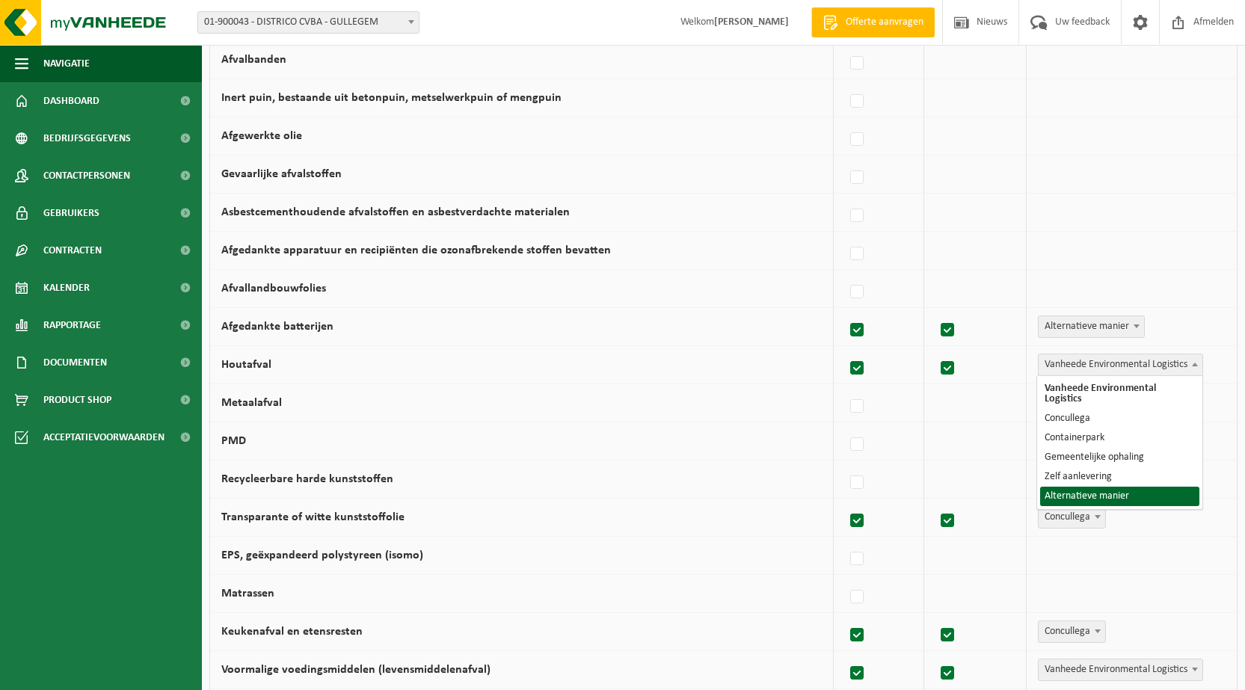
select select "Alternatieve manier"
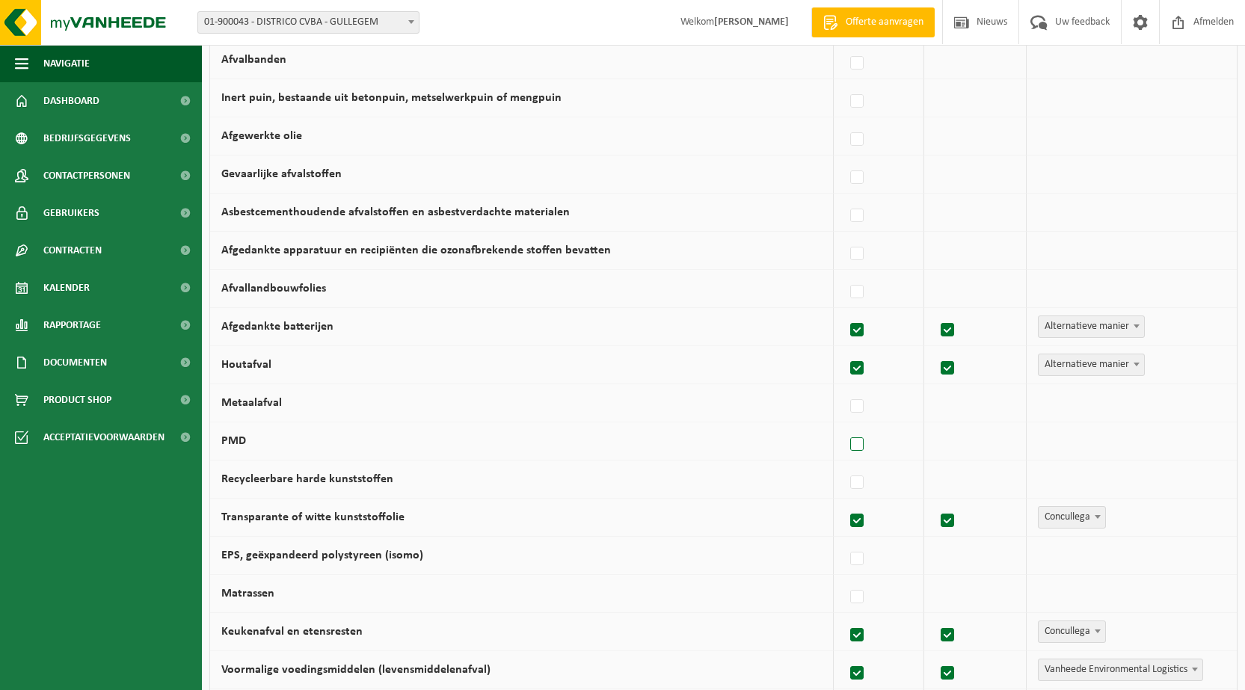
click at [860, 445] on label at bounding box center [857, 445] width 21 height 22
click at [845, 426] on input "PMD" at bounding box center [844, 426] width 1 height 1
checkbox input "true"
click at [1194, 442] on b at bounding box center [1195, 441] width 6 height 4
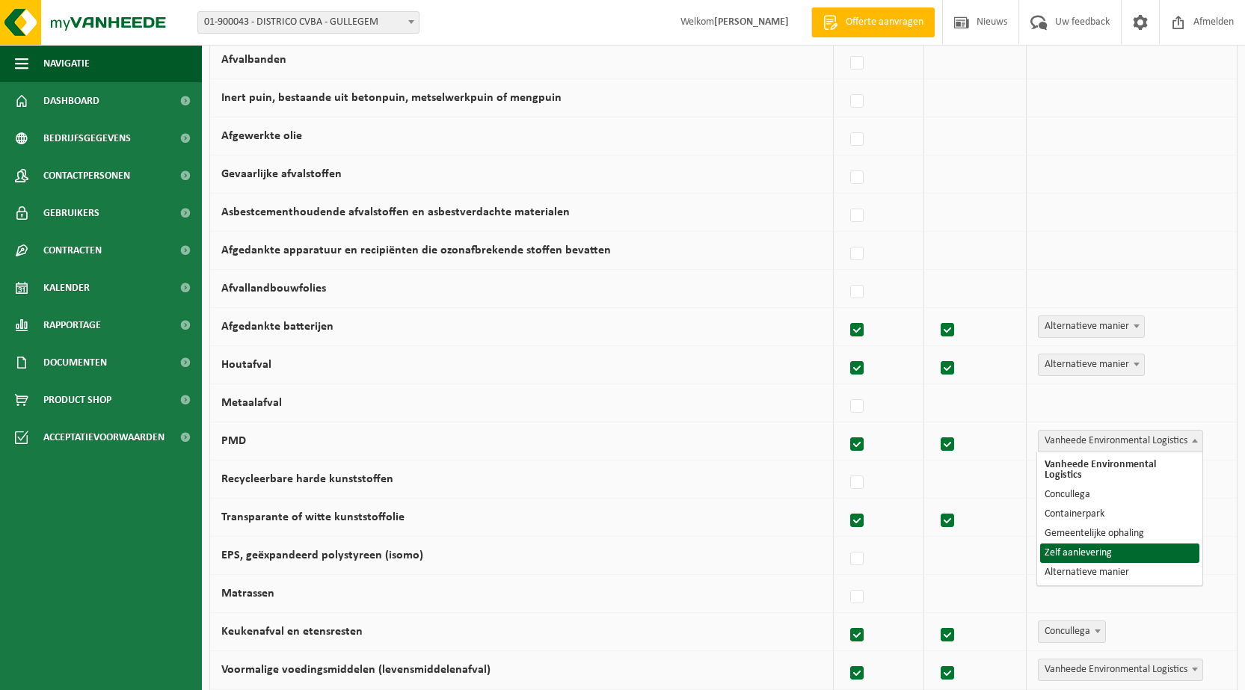
select select "Zelf aanlevering"
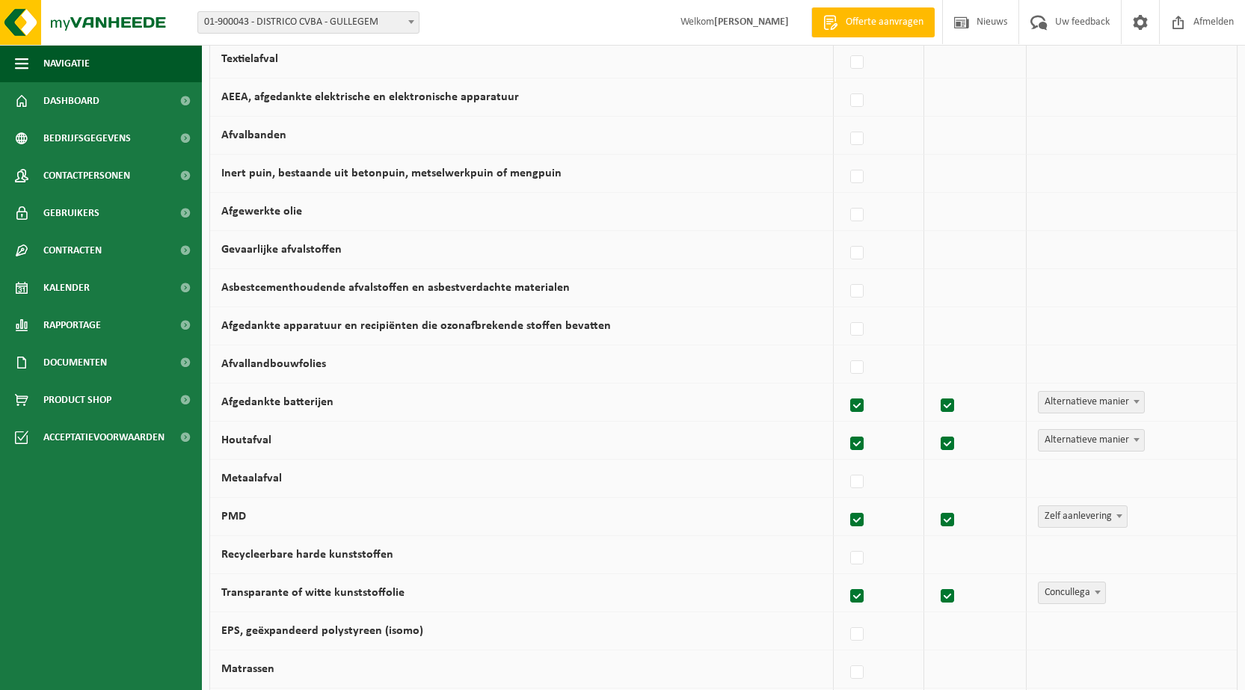
scroll to position [337, 0]
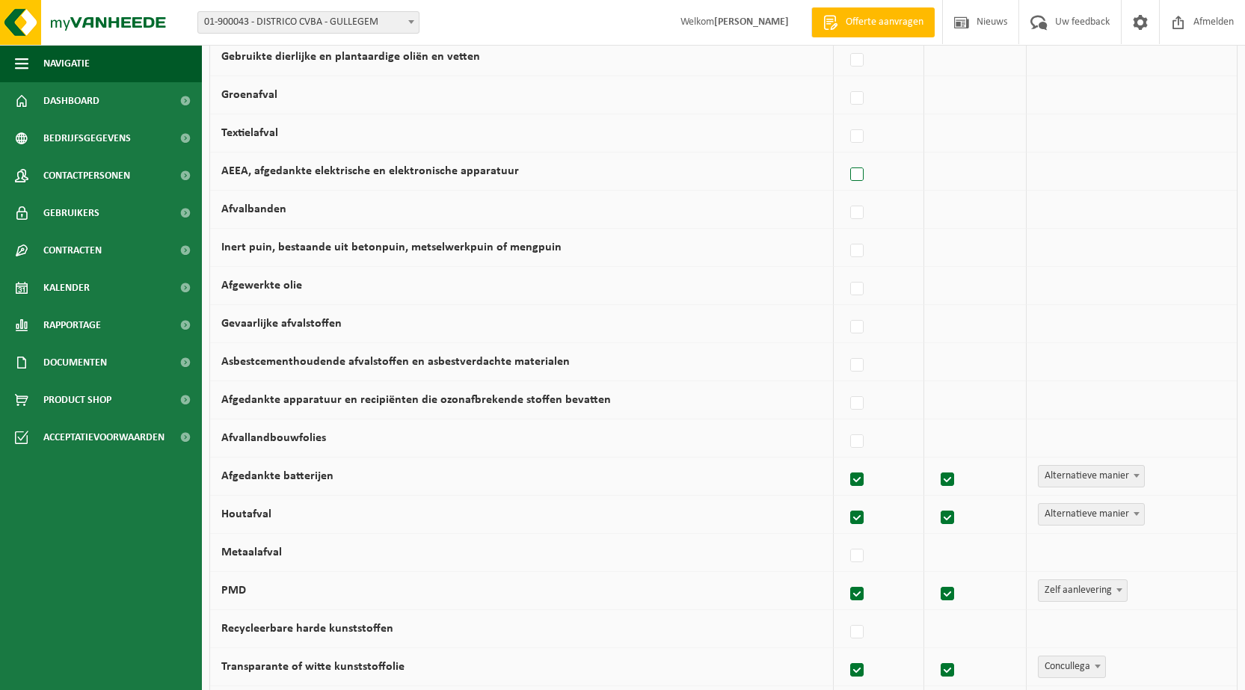
click at [855, 176] on label at bounding box center [857, 175] width 21 height 22
click at [845, 156] on input "AEEA, afgedankte elektrische en elektronische apparatuur" at bounding box center [844, 156] width 1 height 1
checkbox input "true"
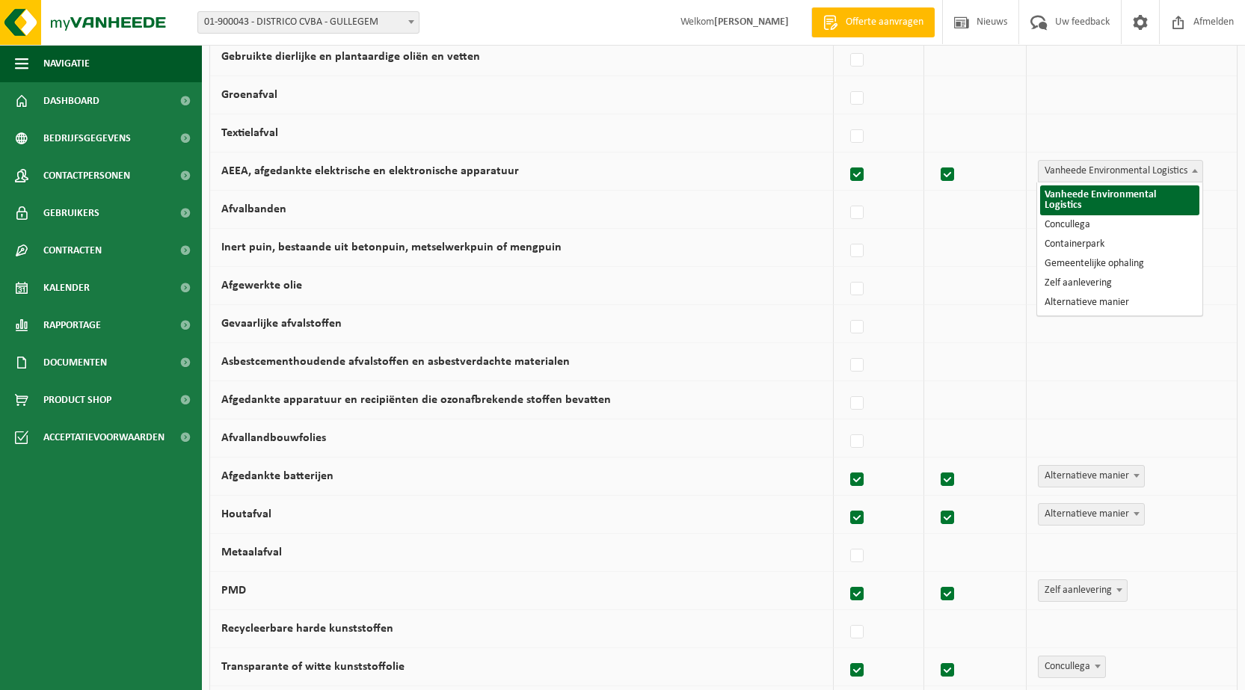
click at [1194, 170] on b at bounding box center [1195, 171] width 6 height 4
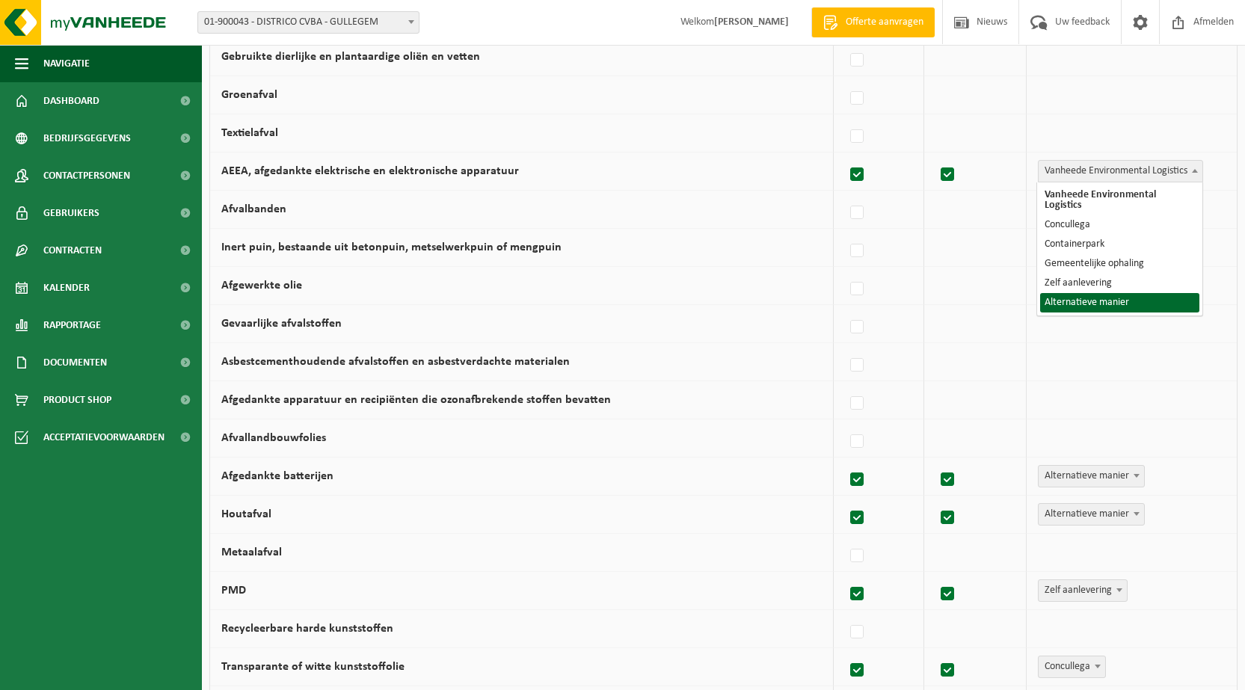
select select "Alternatieve manier"
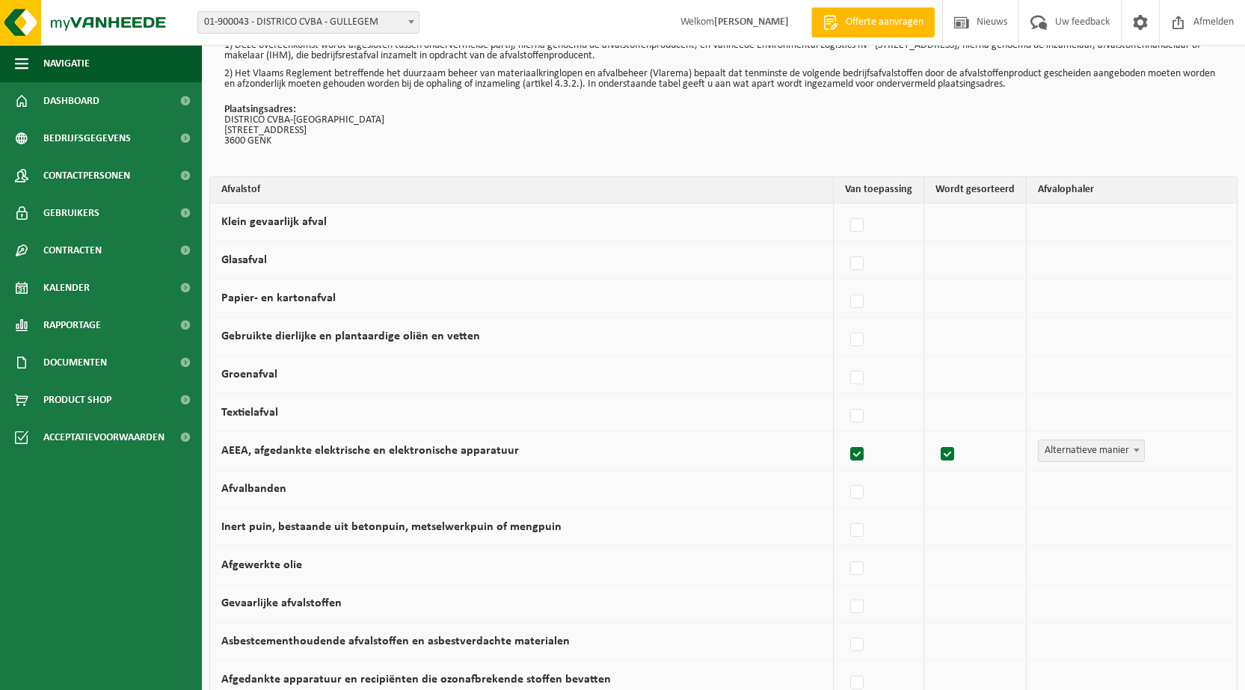
scroll to position [0, 0]
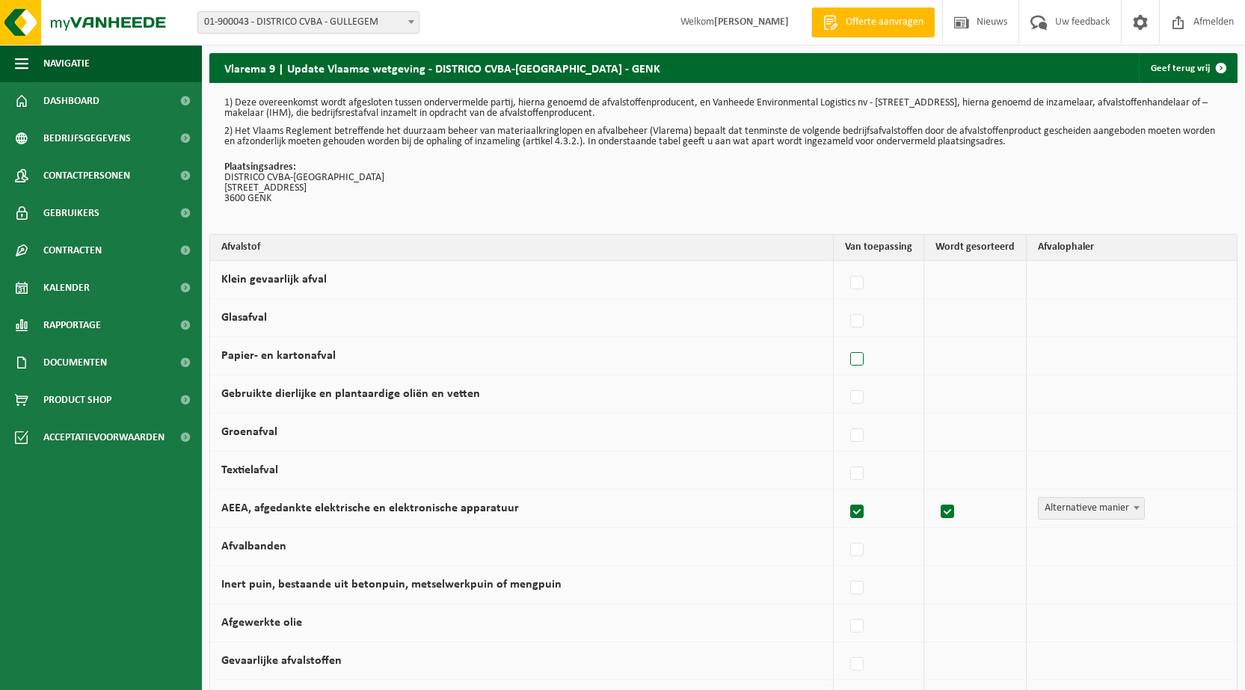
click at [858, 357] on label at bounding box center [857, 360] width 21 height 22
click at [845, 341] on input "Papier- en kartonafval" at bounding box center [844, 340] width 1 height 1
checkbox input "true"
click at [862, 322] on label at bounding box center [857, 321] width 21 height 22
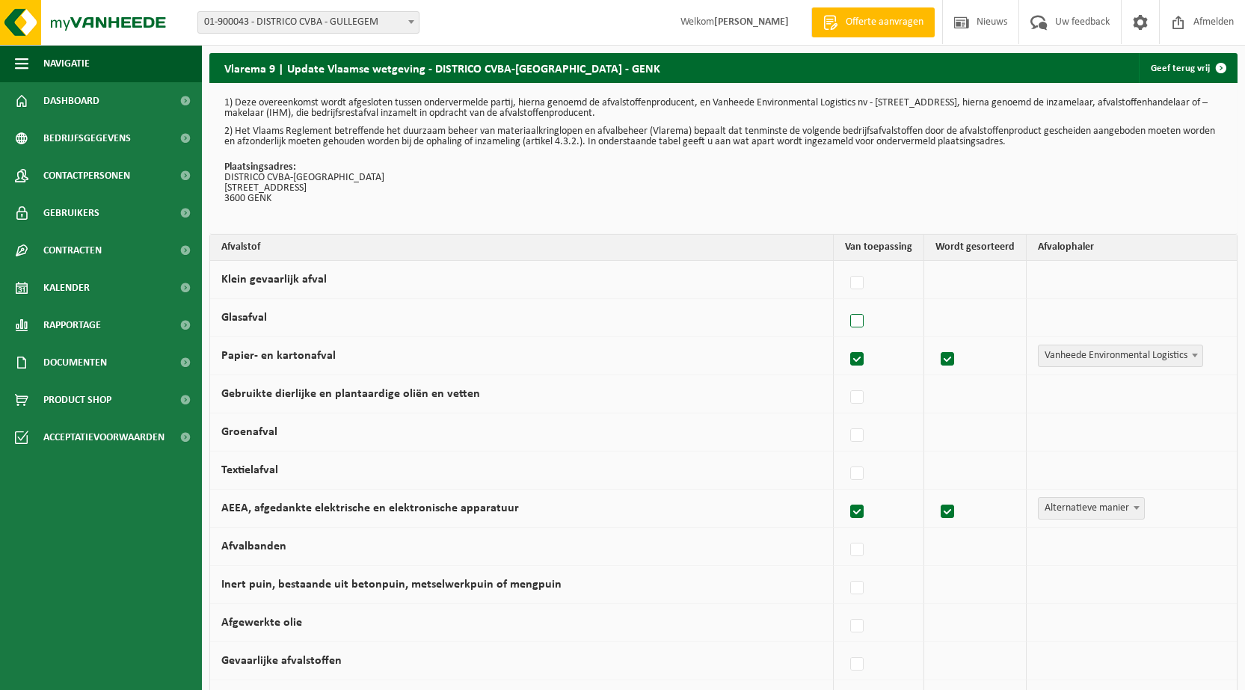
click at [845, 303] on input "Glasafval" at bounding box center [844, 302] width 1 height 1
checkbox input "true"
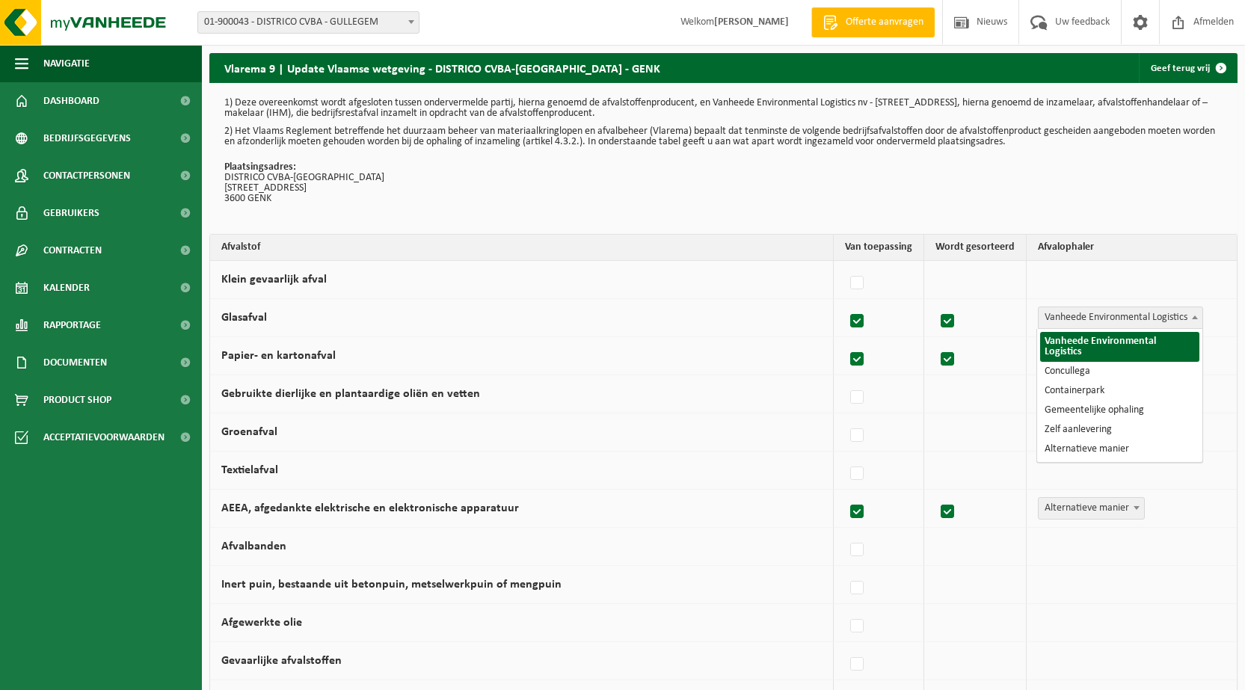
click at [1195, 318] on b at bounding box center [1195, 318] width 6 height 4
click at [715, 316] on td "Glasafval" at bounding box center [522, 318] width 624 height 38
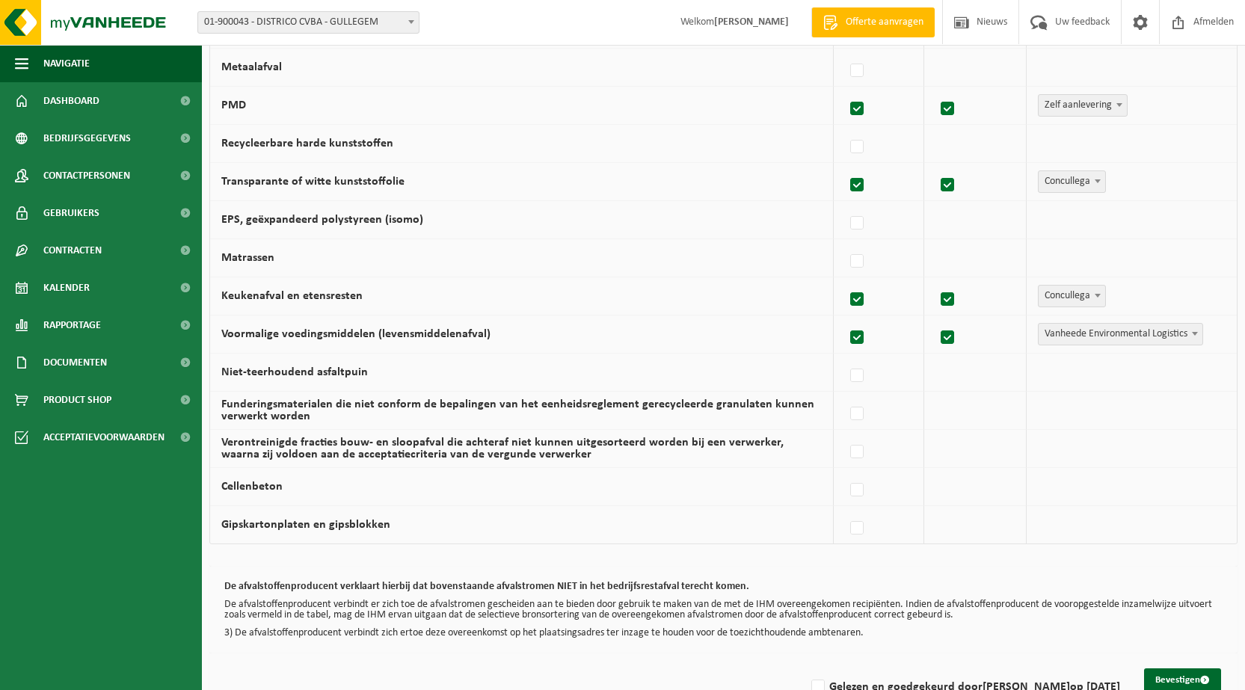
scroll to position [861, 0]
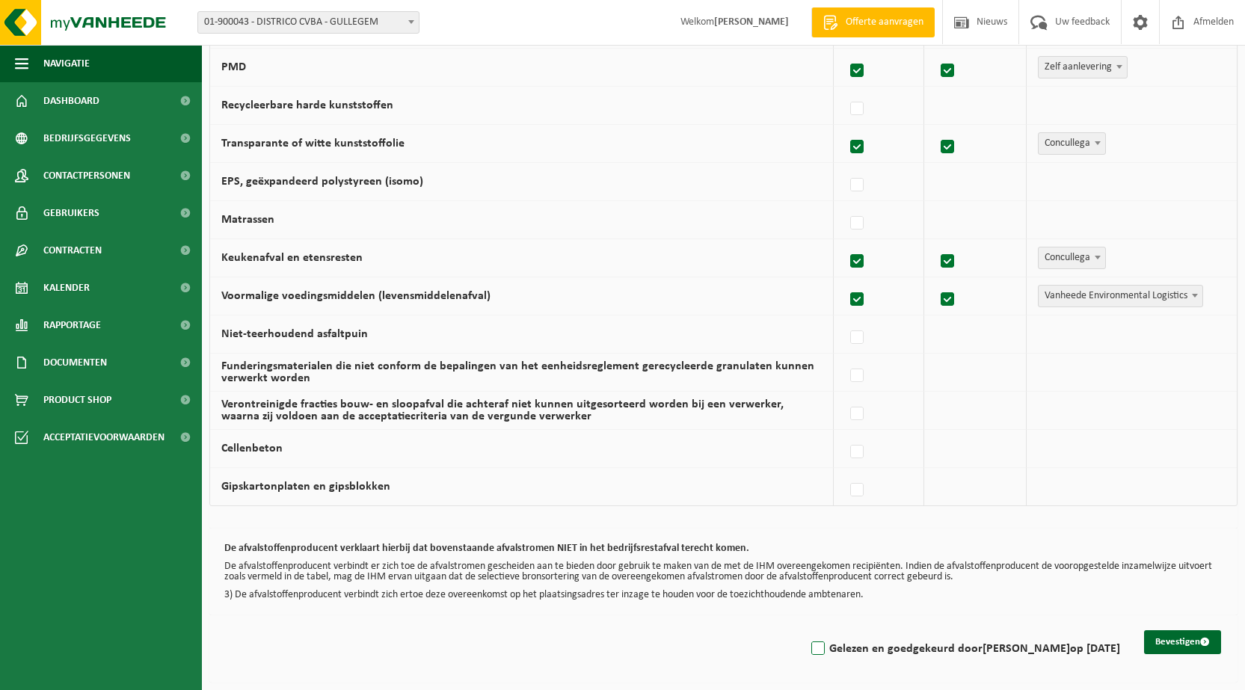
click at [820, 646] on label "Gelezen en goedgekeurd door PETRA DUTRY op 02/09/25" at bounding box center [964, 649] width 312 height 22
click at [806, 630] on input "Gelezen en goedgekeurd door PETRA DUTRY op 02/09/25" at bounding box center [805, 630] width 1 height 1
checkbox input "true"
click at [1172, 635] on button "Bevestigen" at bounding box center [1182, 642] width 77 height 24
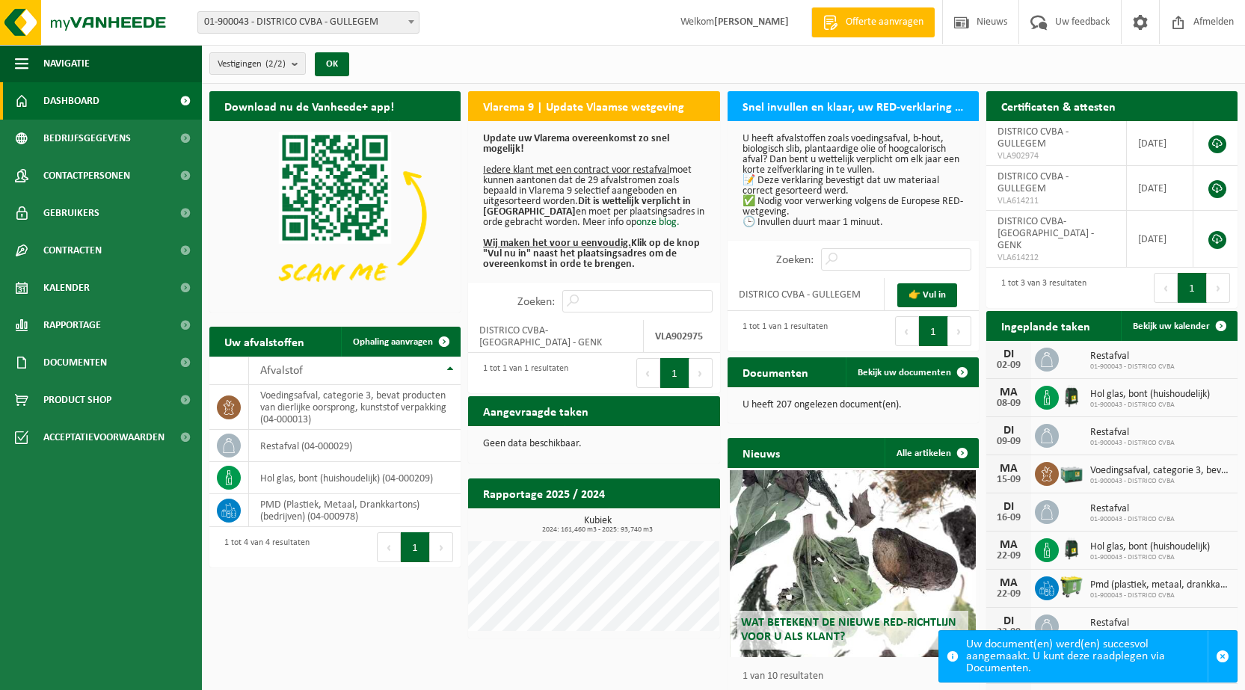
click at [538, 167] on u "Iedere klant met een contract voor restafval" at bounding box center [576, 170] width 186 height 11
click at [497, 105] on h2 "Vlarema 9 | Update Vlaamse wetgeving" at bounding box center [583, 105] width 231 height 29
click at [528, 170] on u "Iedere klant met een contract voor restafval" at bounding box center [576, 170] width 186 height 11
